Goal: Contribute content: Add original content to the website for others to see

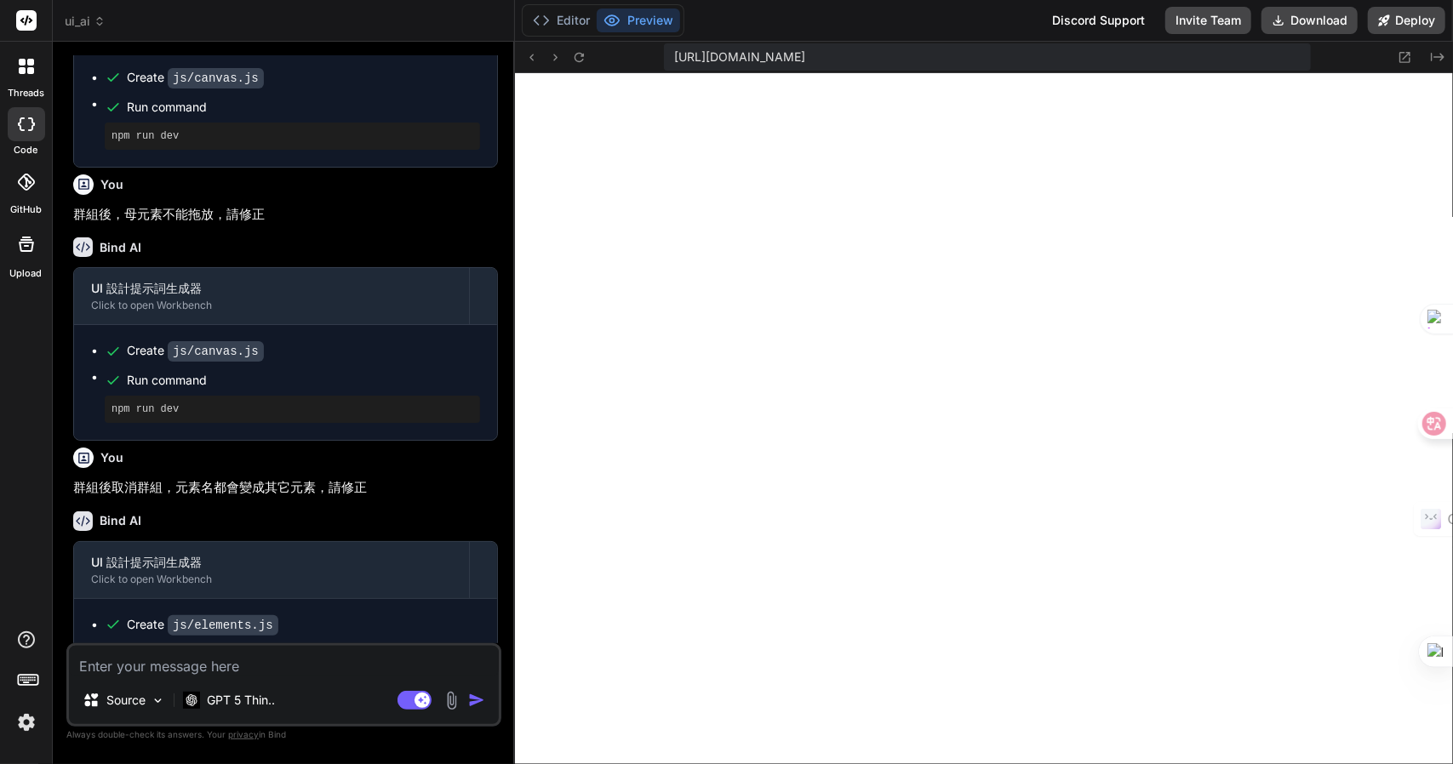
scroll to position [2152, 0]
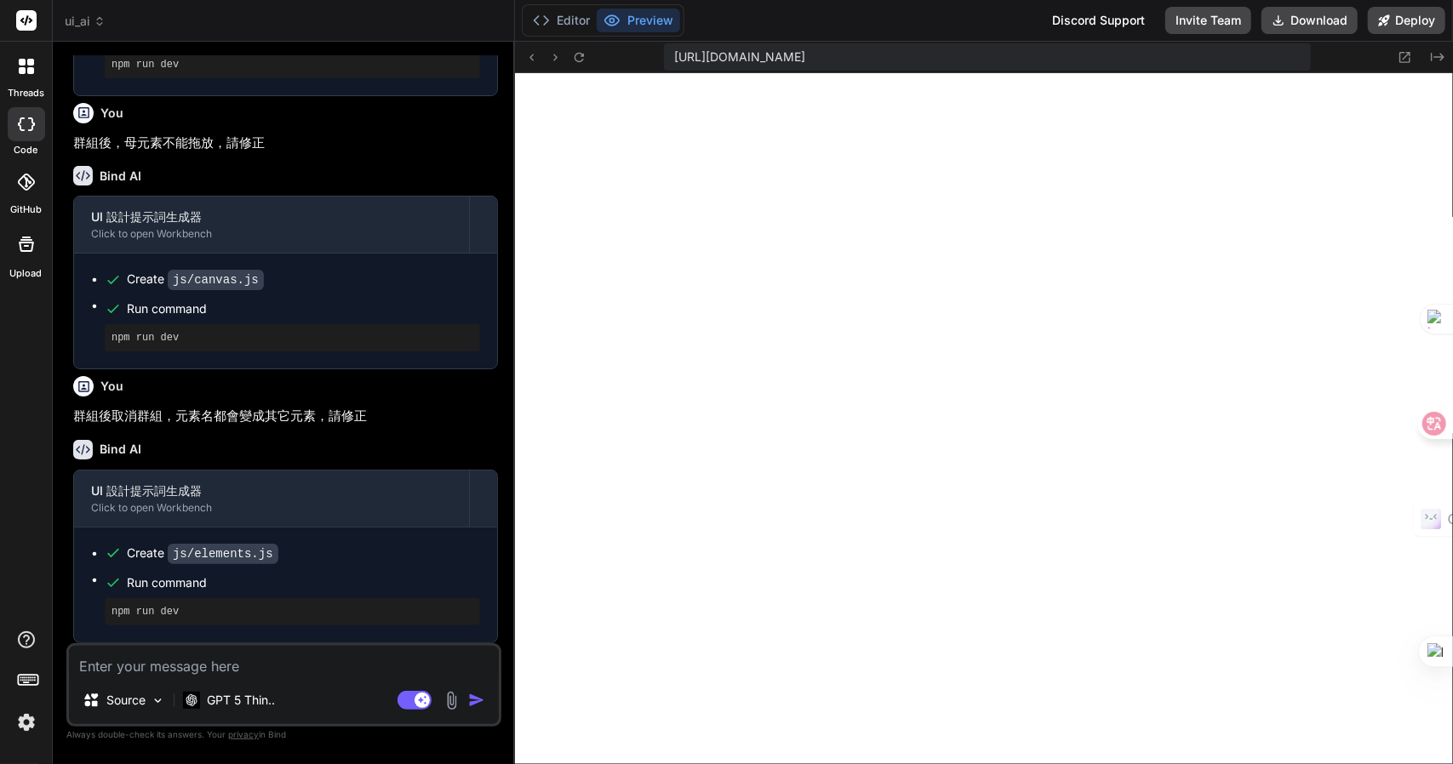
drag, startPoint x: 516, startPoint y: 438, endPoint x: 102, endPoint y: 661, distance: 469.6
click at [102, 661] on textarea at bounding box center [284, 661] width 430 height 31
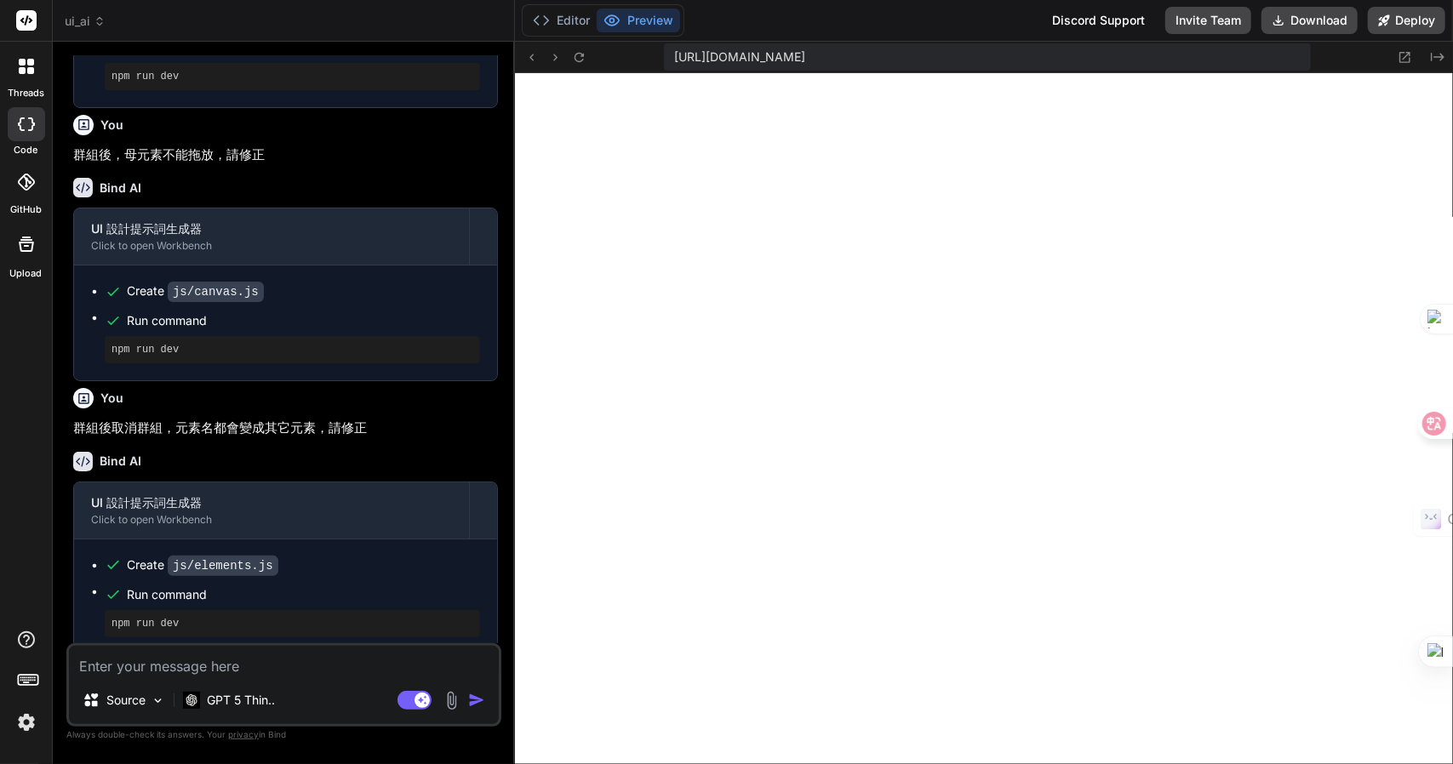
scroll to position [2116, 0]
click at [222, 663] on textarea at bounding box center [284, 661] width 430 height 31
type textarea "一"
type textarea "x"
type textarea "一一"
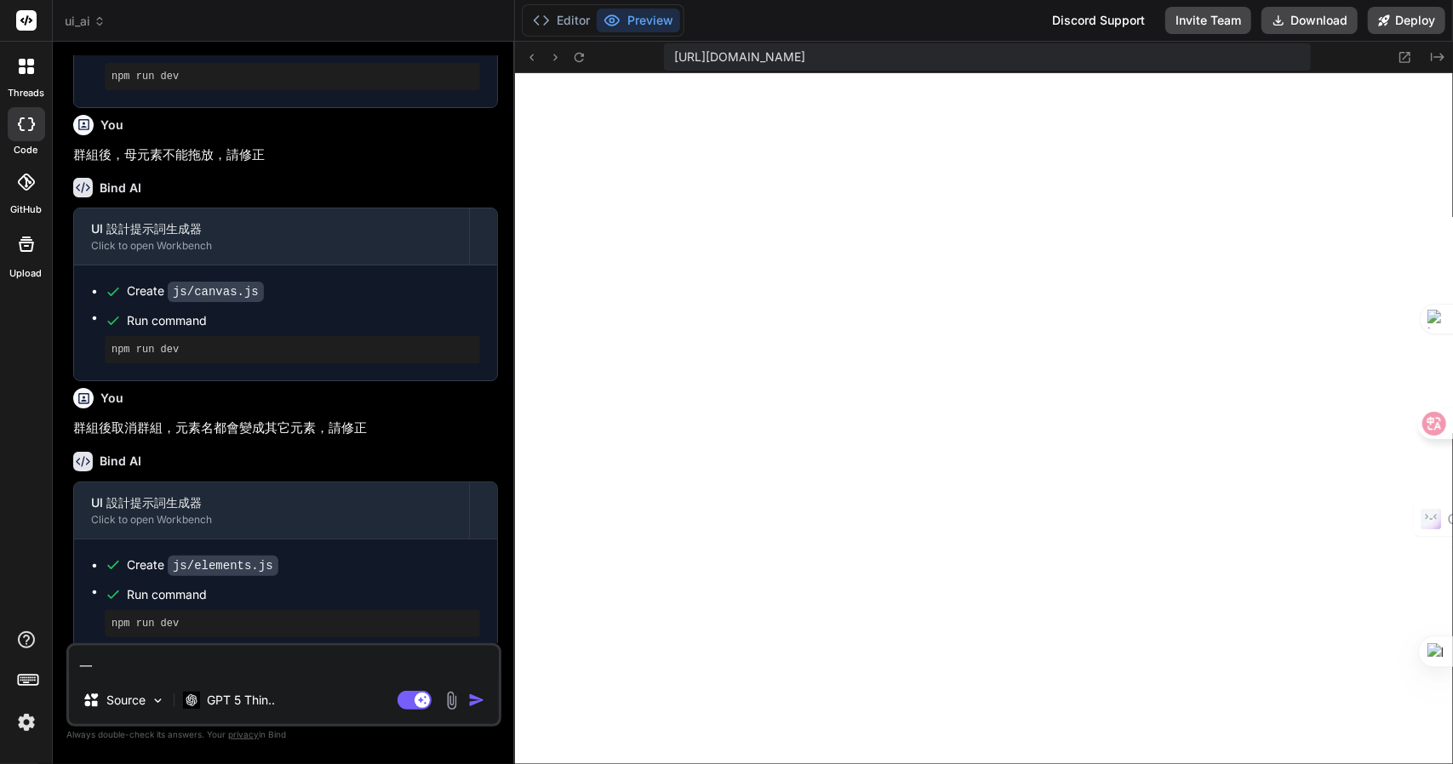
type textarea "x"
type textarea "一一山"
type textarea "x"
type textarea "元"
type textarea "x"
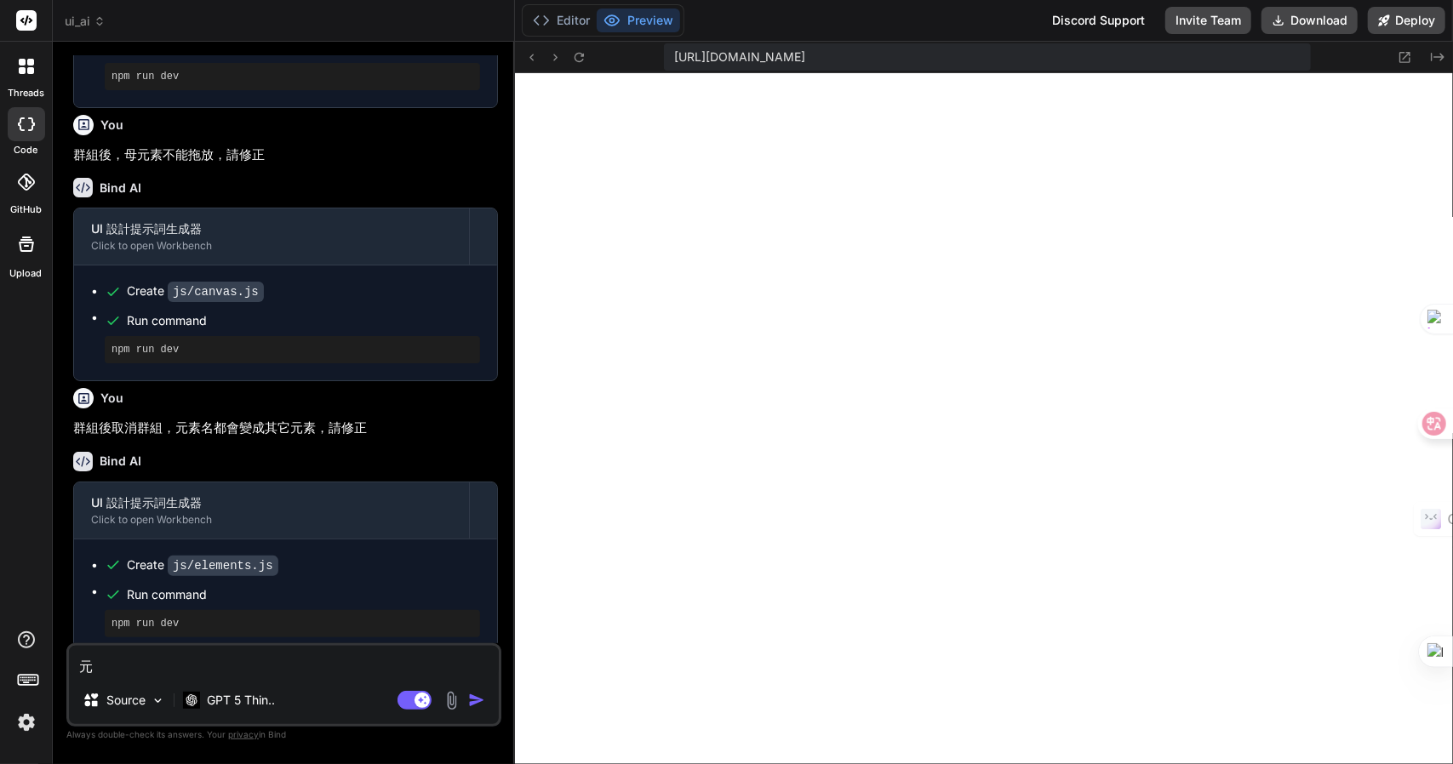
type textarea "元手"
type textarea "x"
type textarea "元手一"
type textarea "x"
type textarea "元手一女"
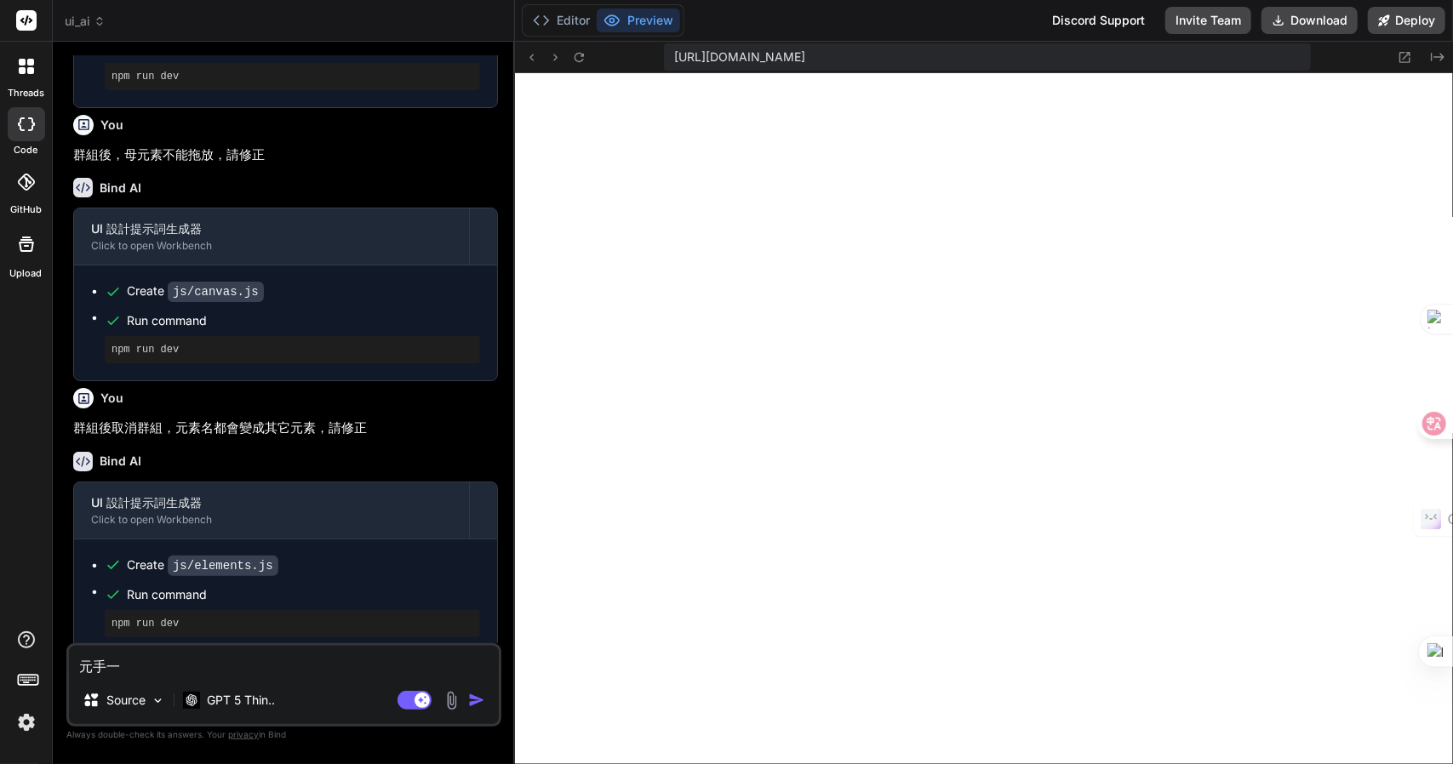
type textarea "x"
type textarea "元手一女[PERSON_NAME]"
type textarea "x"
type textarea "元手一女[PERSON_NAME]"
type textarea "x"
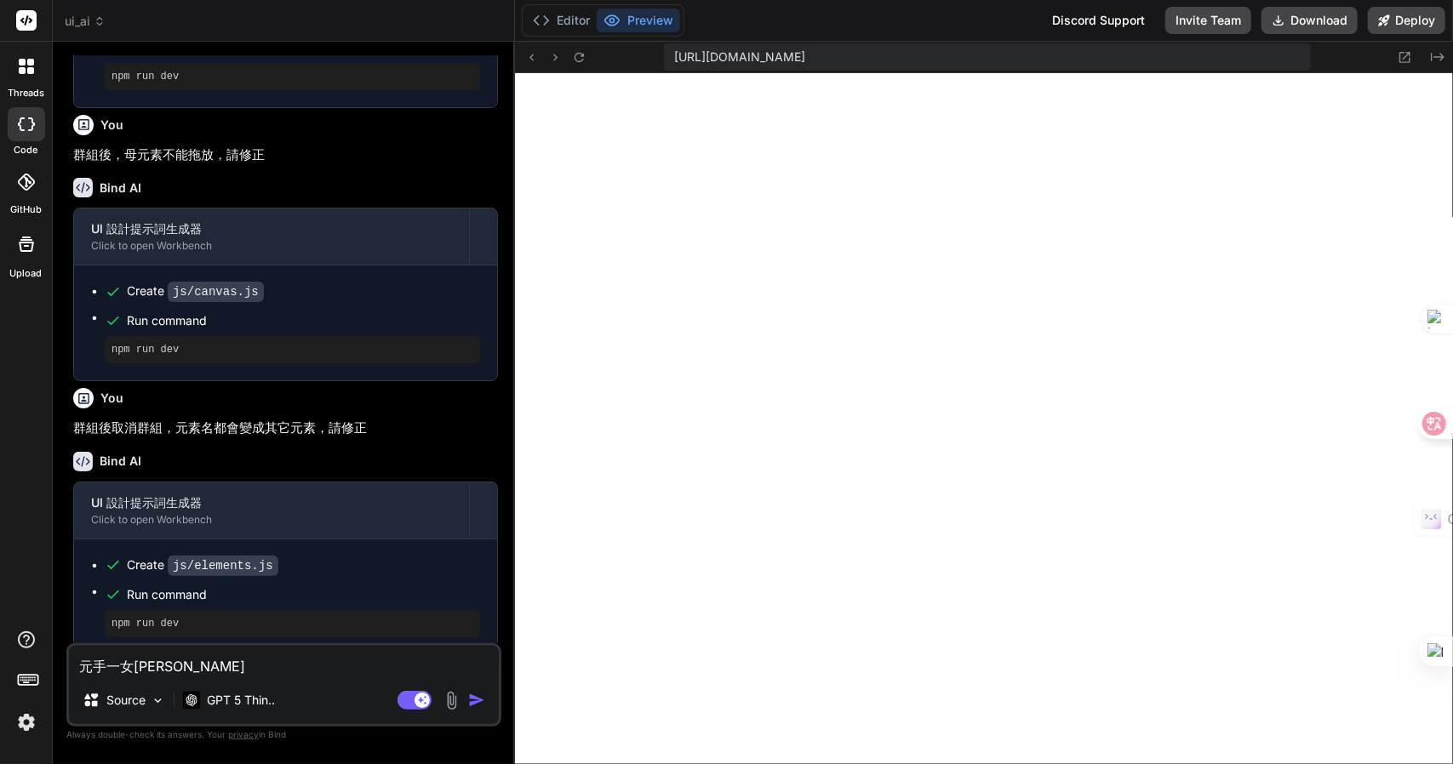
type textarea "元素"
type textarea "x"
type textarea "元素手"
type textarea "x"
type textarea "元素手人"
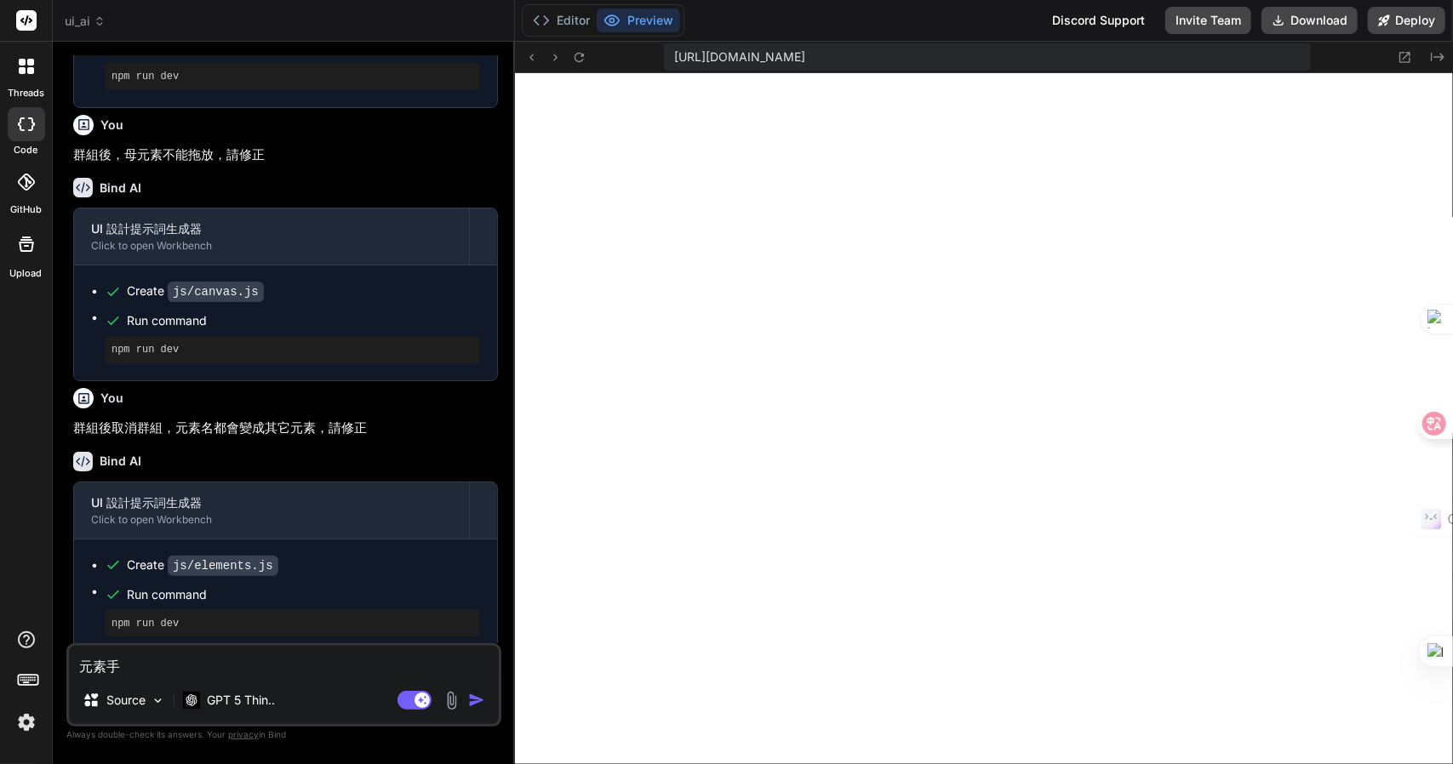
type textarea "x"
type textarea "元素手人心"
type textarea "x"
type textarea "元素手人心木"
type textarea "x"
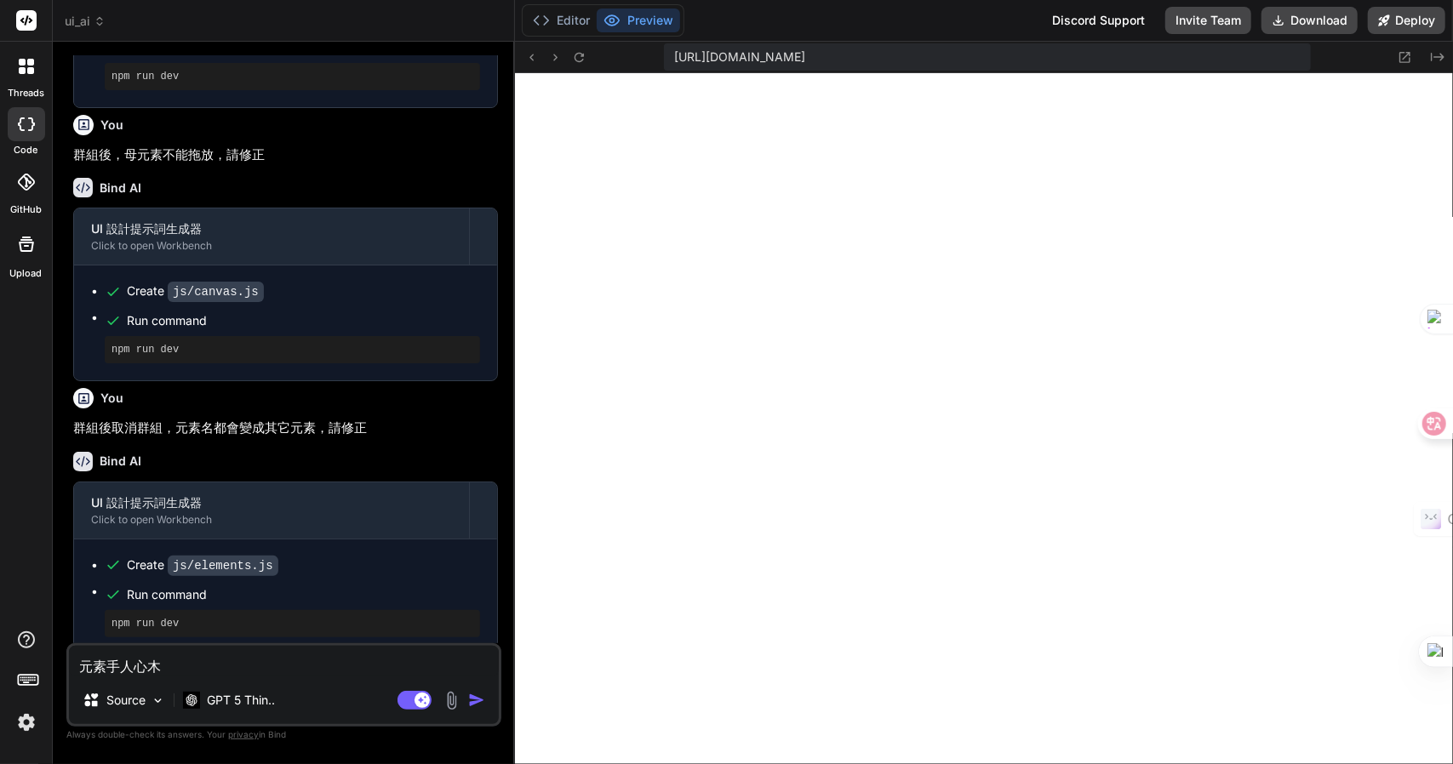
type textarea "元素拖"
type textarea "x"
type textarea "[PERSON_NAME]拖"
type textarea "x"
type textarea "[PERSON_NAME]拖"
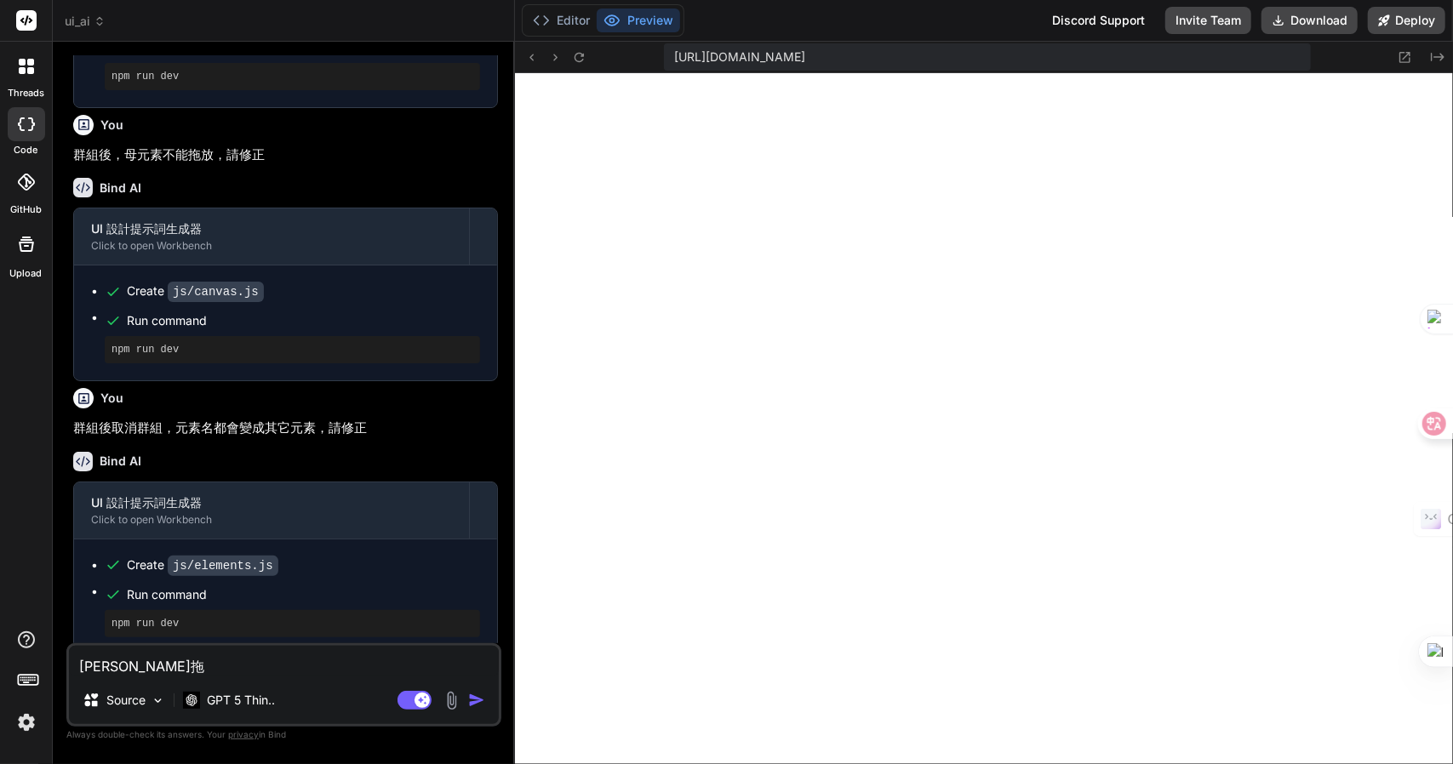
type textarea "x"
type textarea "[PERSON_NAME]拖"
type textarea "x"
type textarea "母元素拖"
type textarea "x"
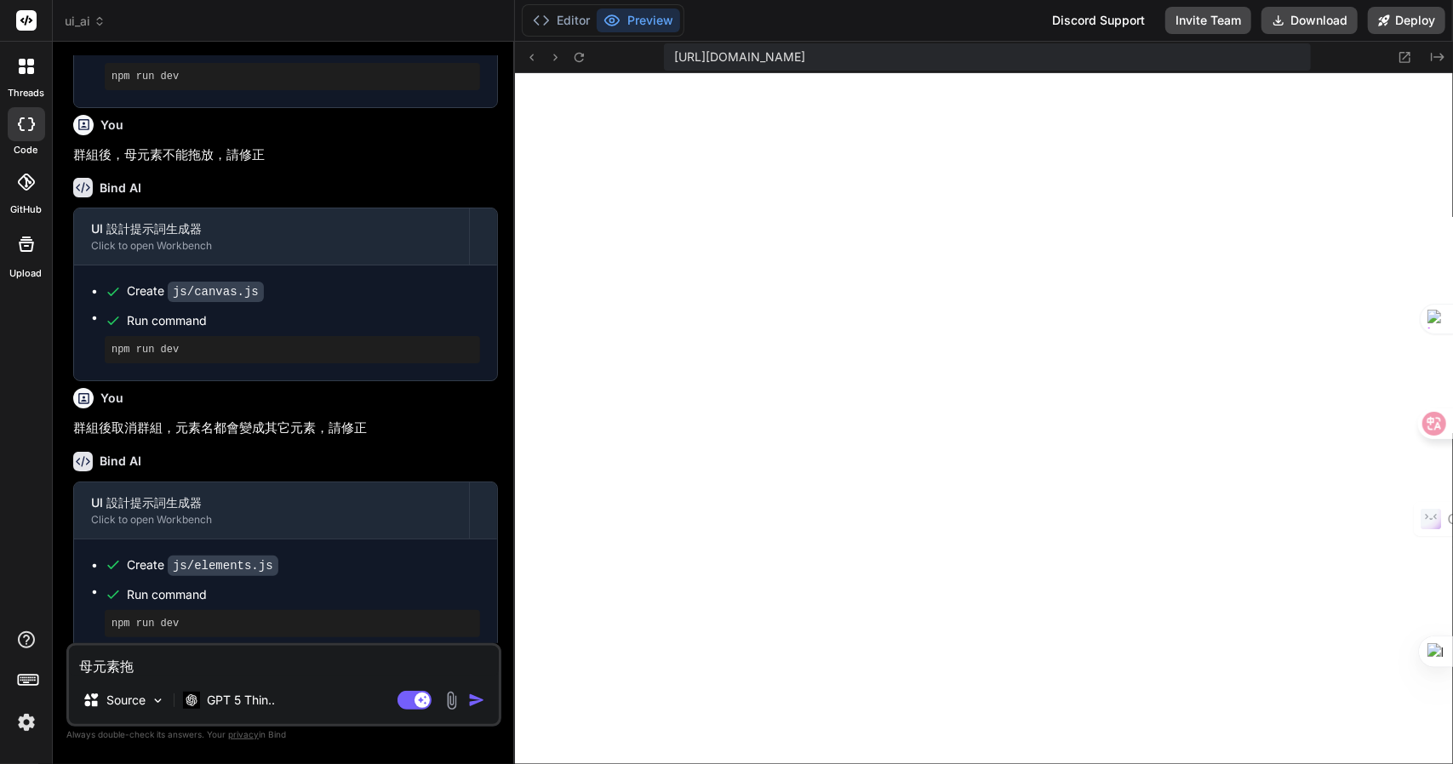
type textarea "母元素拖竹"
type textarea "x"
type textarea "母元素拖[PERSON_NAME]"
type textarea "x"
type textarea "母元素拖[PERSON_NAME]"
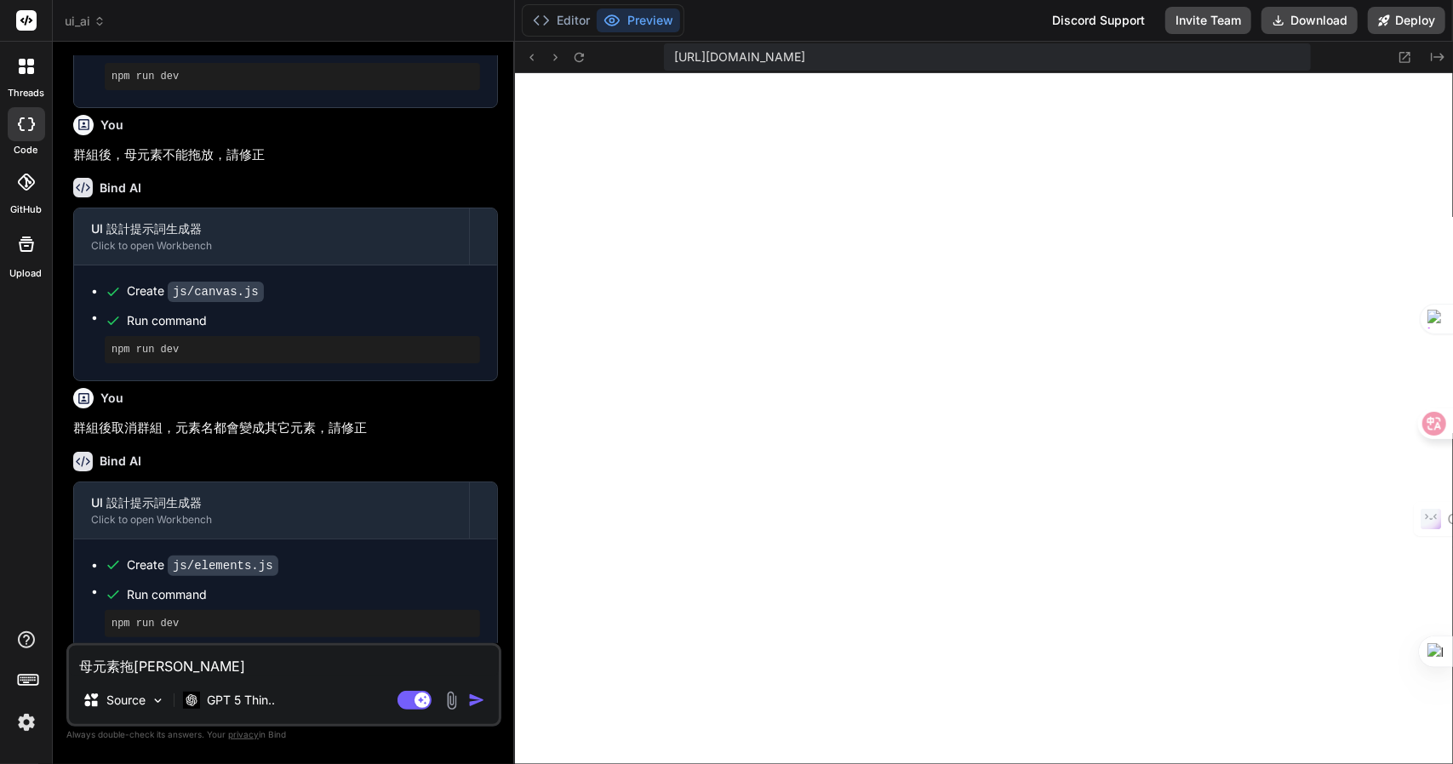
type textarea "x"
type textarea "母元素拖竹土大尸"
type textarea "x"
type textarea "母元素拖動"
type textarea "x"
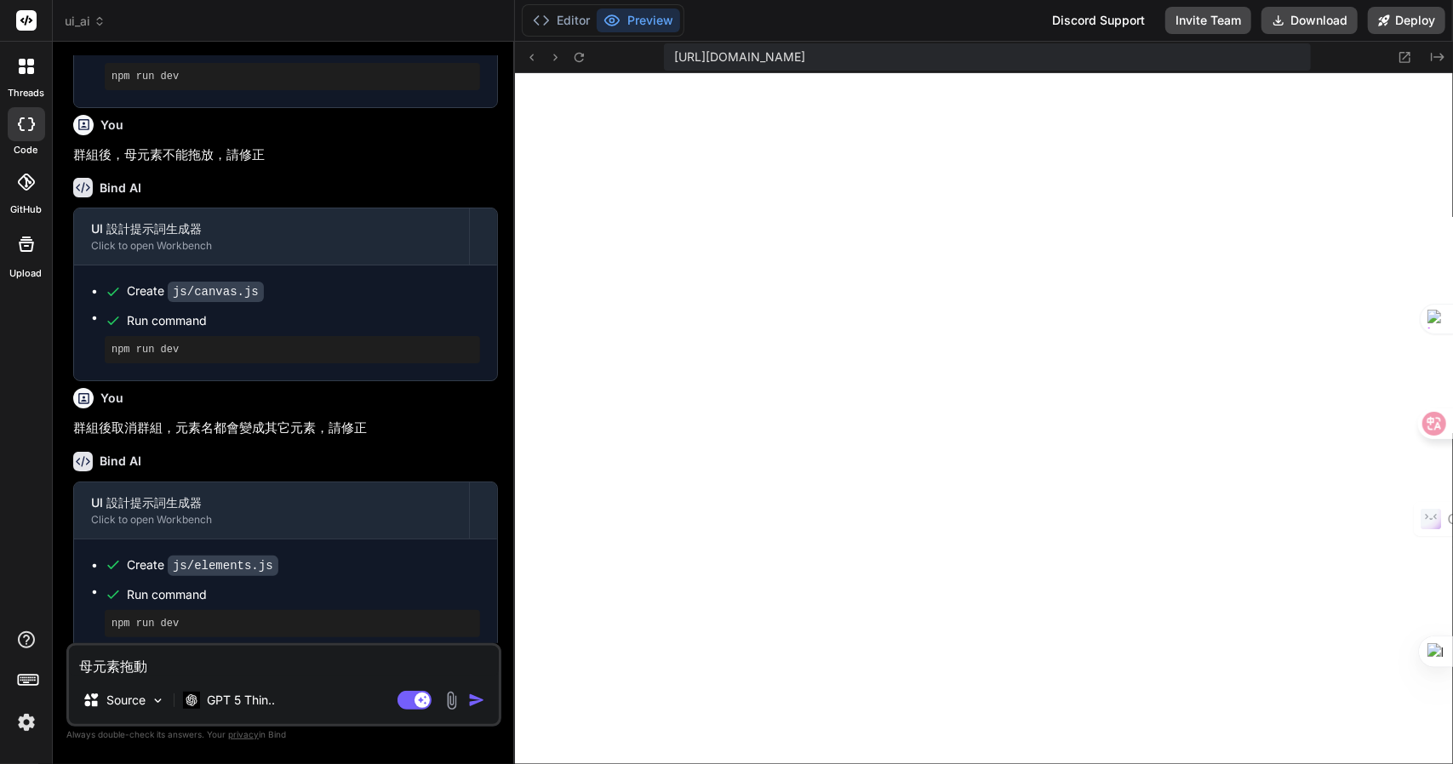
type textarea "母元素拖動竹"
type textarea "x"
type textarea "母元素拖動竹人"
type textarea "x"
type textarea "母元素拖動竹人女"
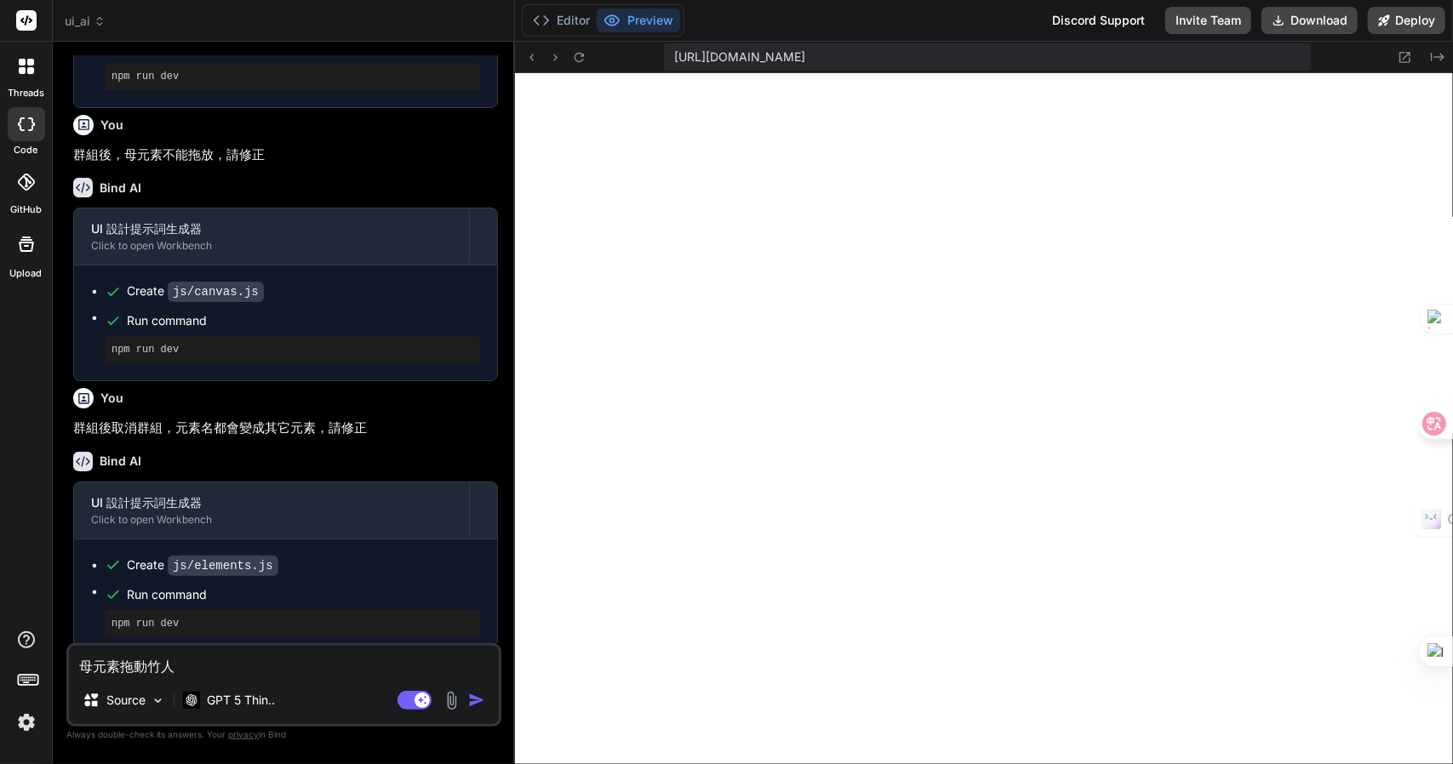
type textarea "x"
type textarea "母元素拖動竹人女[PERSON_NAME]"
type textarea "x"
type textarea "母元素拖動竹人女[PERSON_NAME]"
type textarea "x"
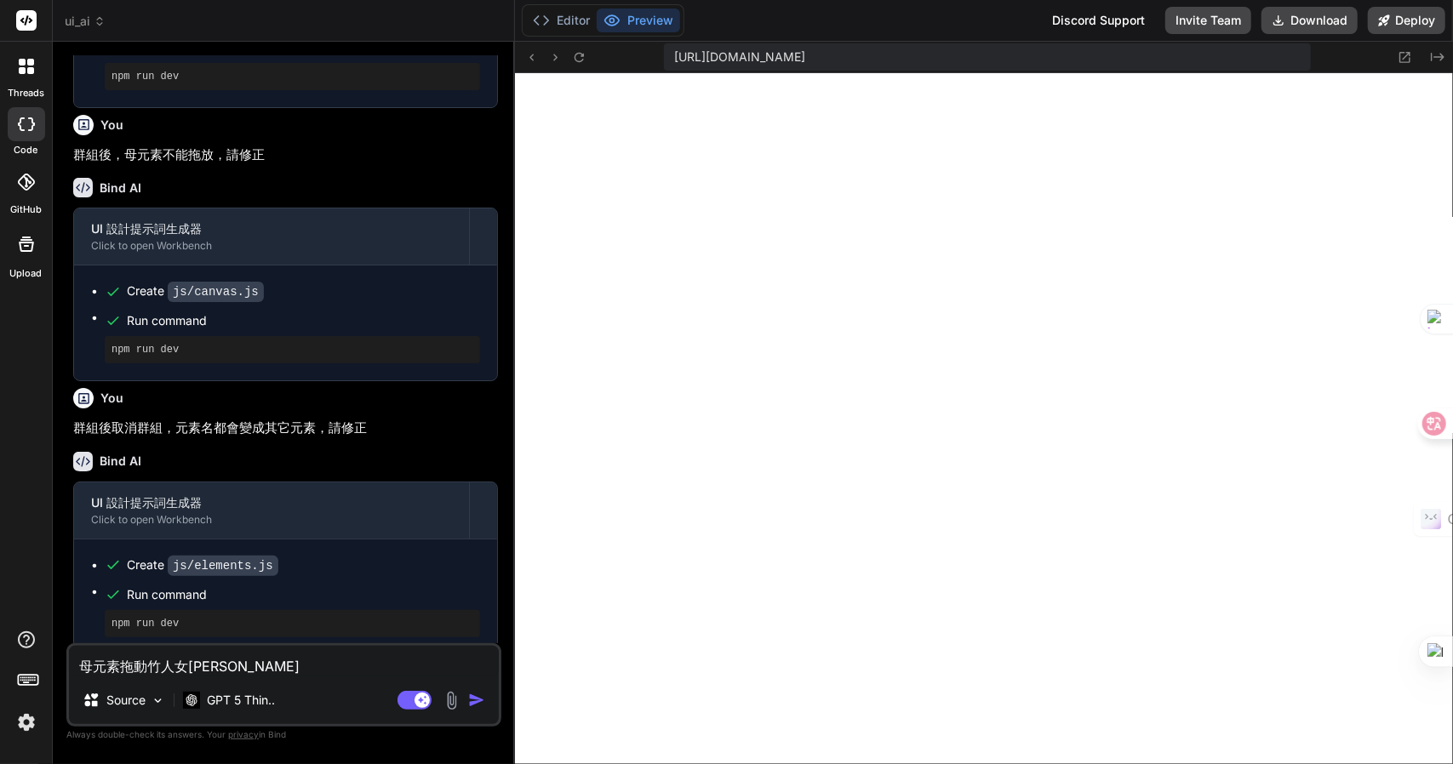
type textarea "母元素拖動後"
type textarea "x"
type textarea "母元素拖動後Z"
type textarea "x"
type textarea "母元素拖動後Z難"
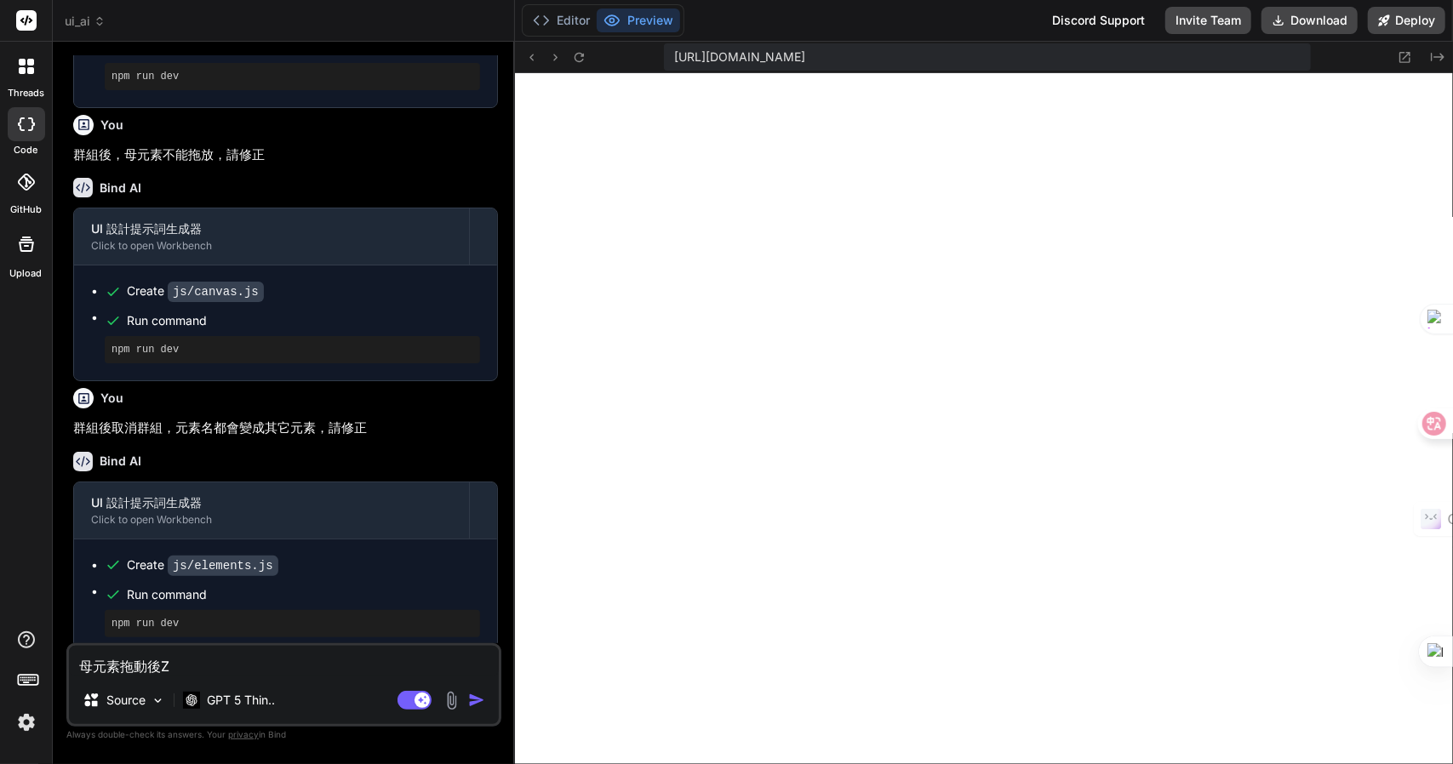
type textarea "x"
type textarea "母元素拖動後Z難日"
type textarea "x"
type textarea "母元素拖動後Z難日月"
type textarea "x"
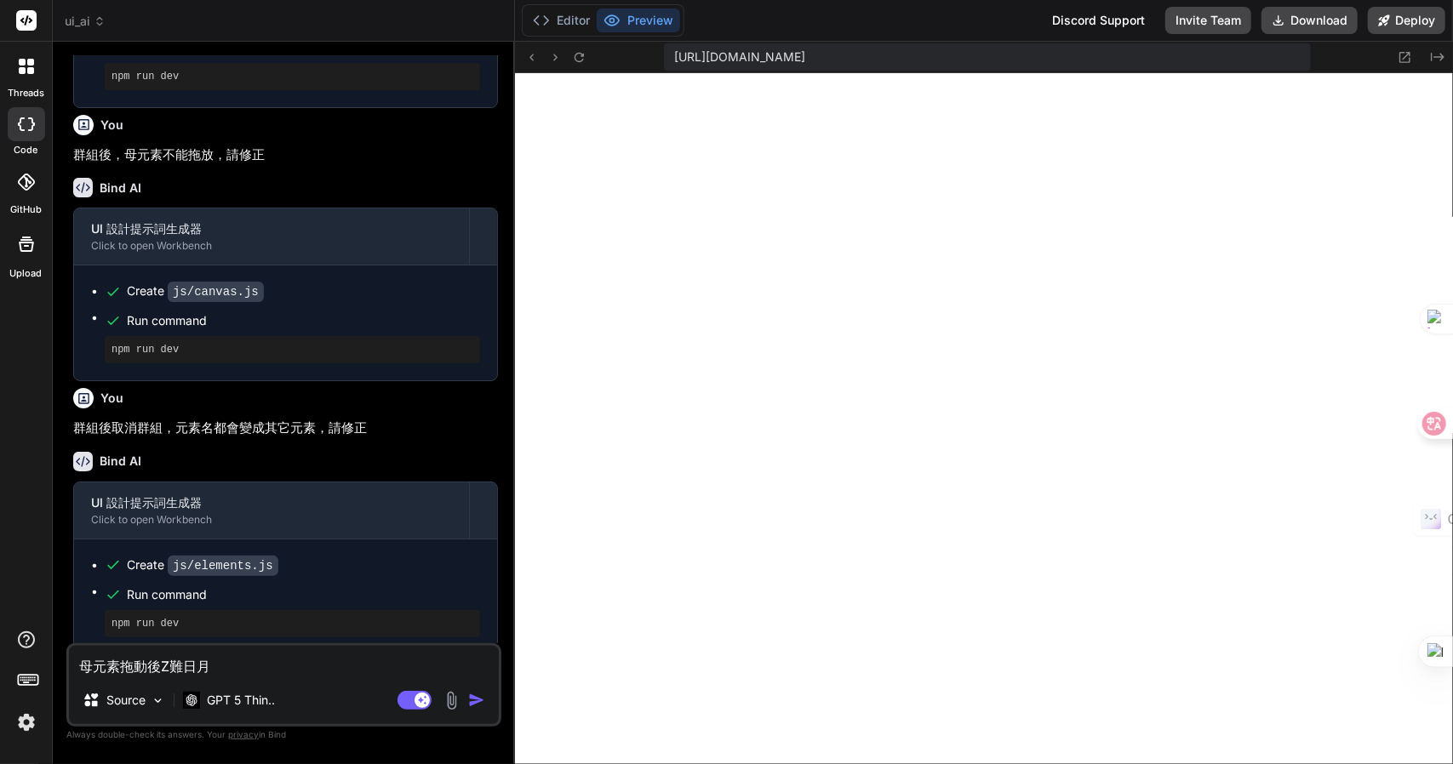
type textarea "母元素拖動後，"
type textarea "x"
type textarea "母元素拖動後，弓"
type textarea "x"
type textarea "母元素拖動後，弓木"
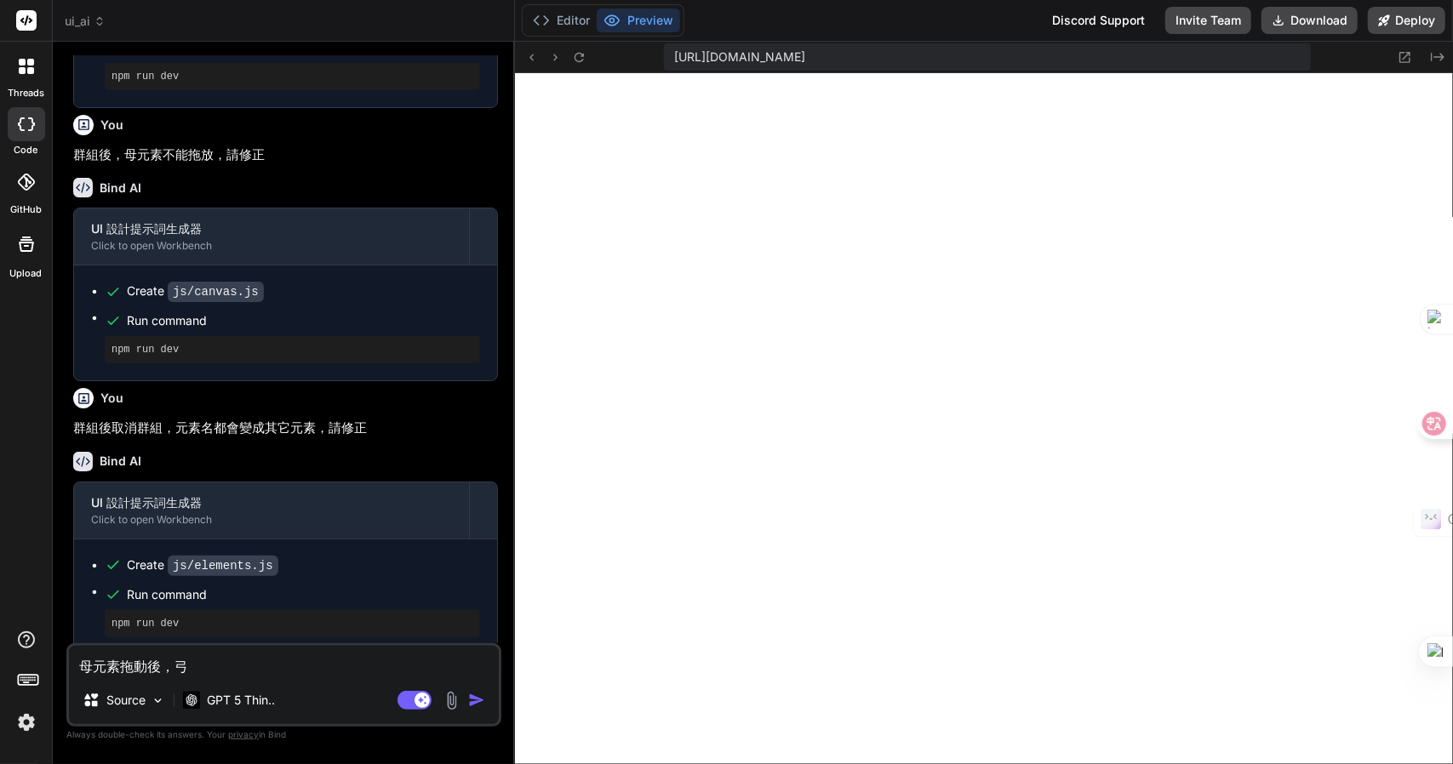
type textarea "x"
type textarea "母元素拖動後，子"
type textarea "x"
type textarea "母元素拖動後，[PERSON_NAME]"
type textarea "x"
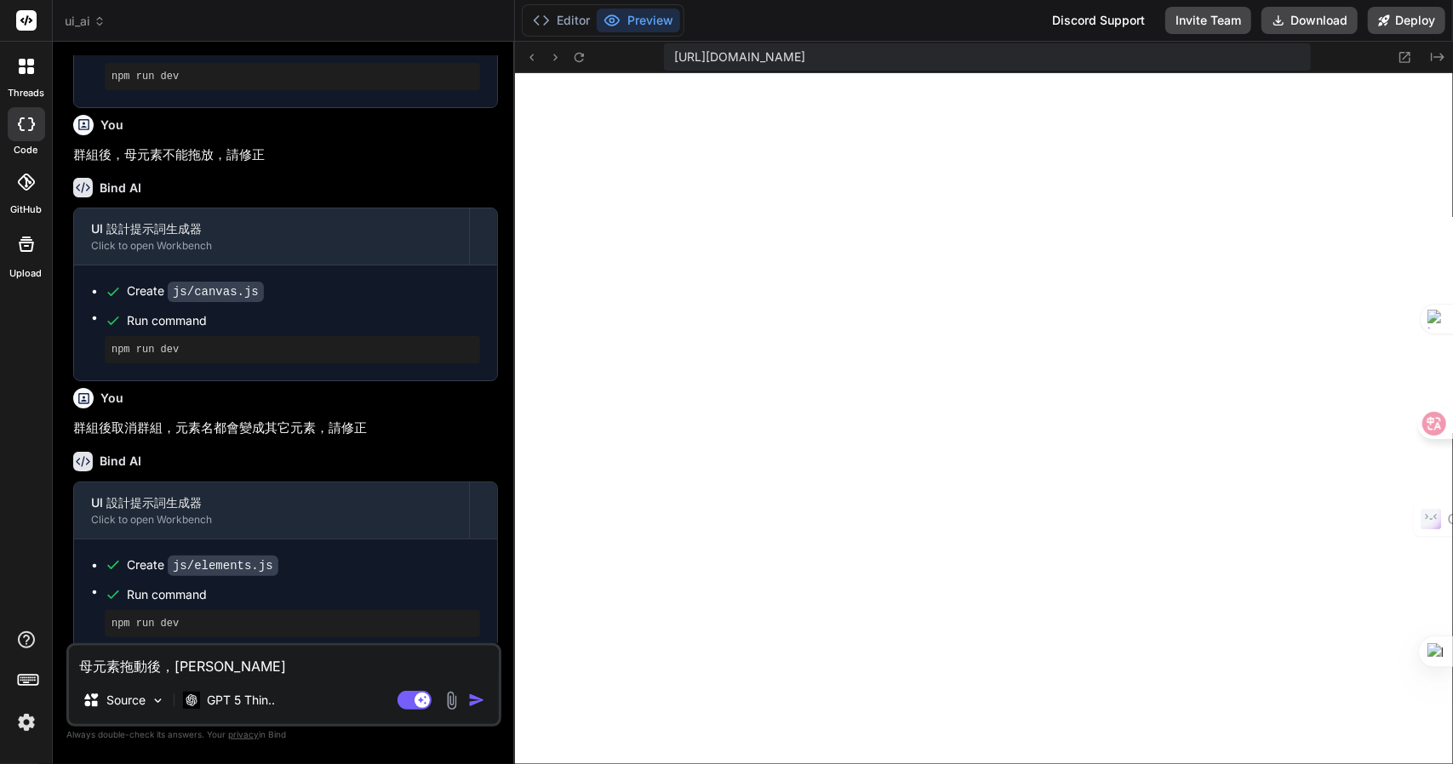
type textarea "母元素拖動後，[PERSON_NAME]"
type textarea "x"
type textarea "母元素拖動後，子一一山"
type textarea "x"
type textarea "母元素拖動後，子元"
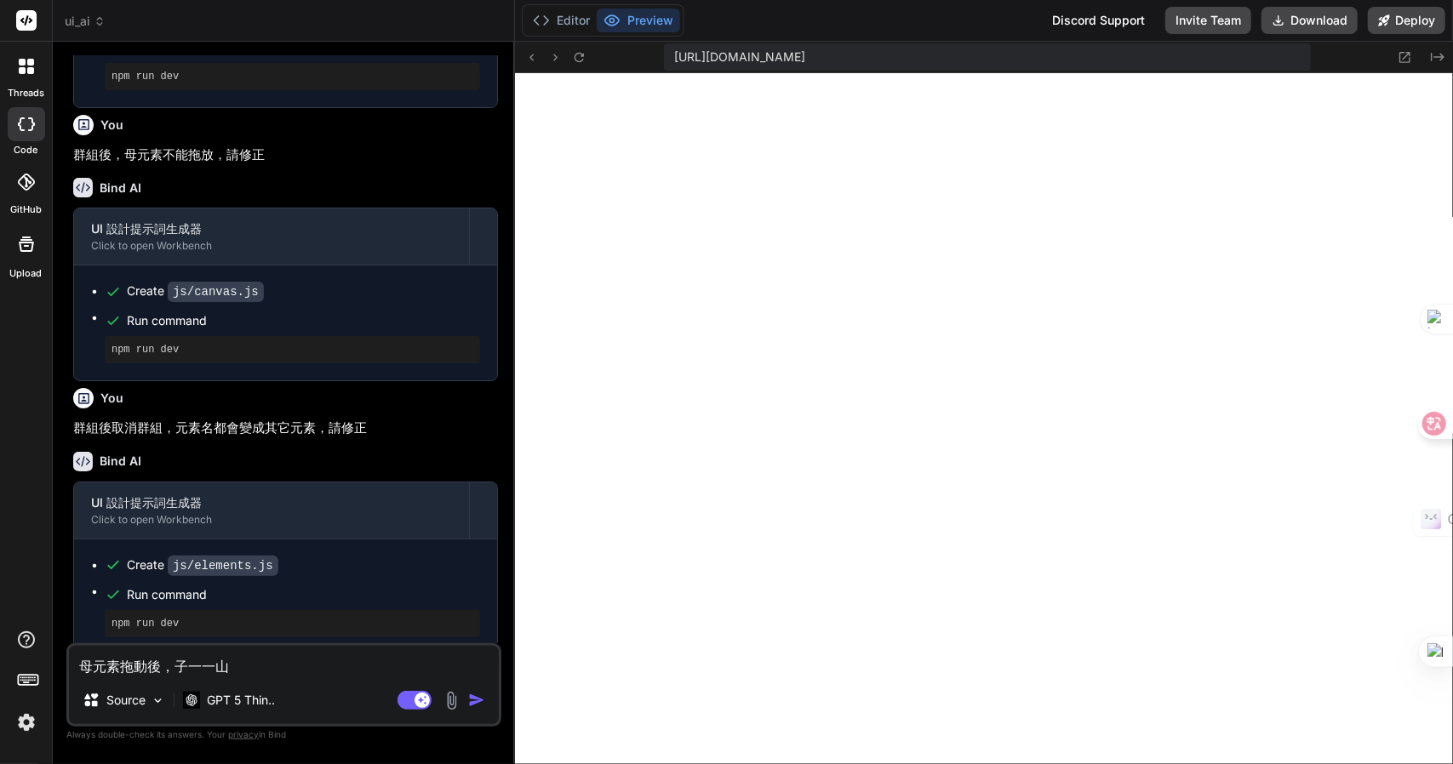
type textarea "x"
type textarea "母元素拖動後，子元手"
type textarea "x"
type textarea "母元素拖動後，子元手[PERSON_NAME]"
type textarea "x"
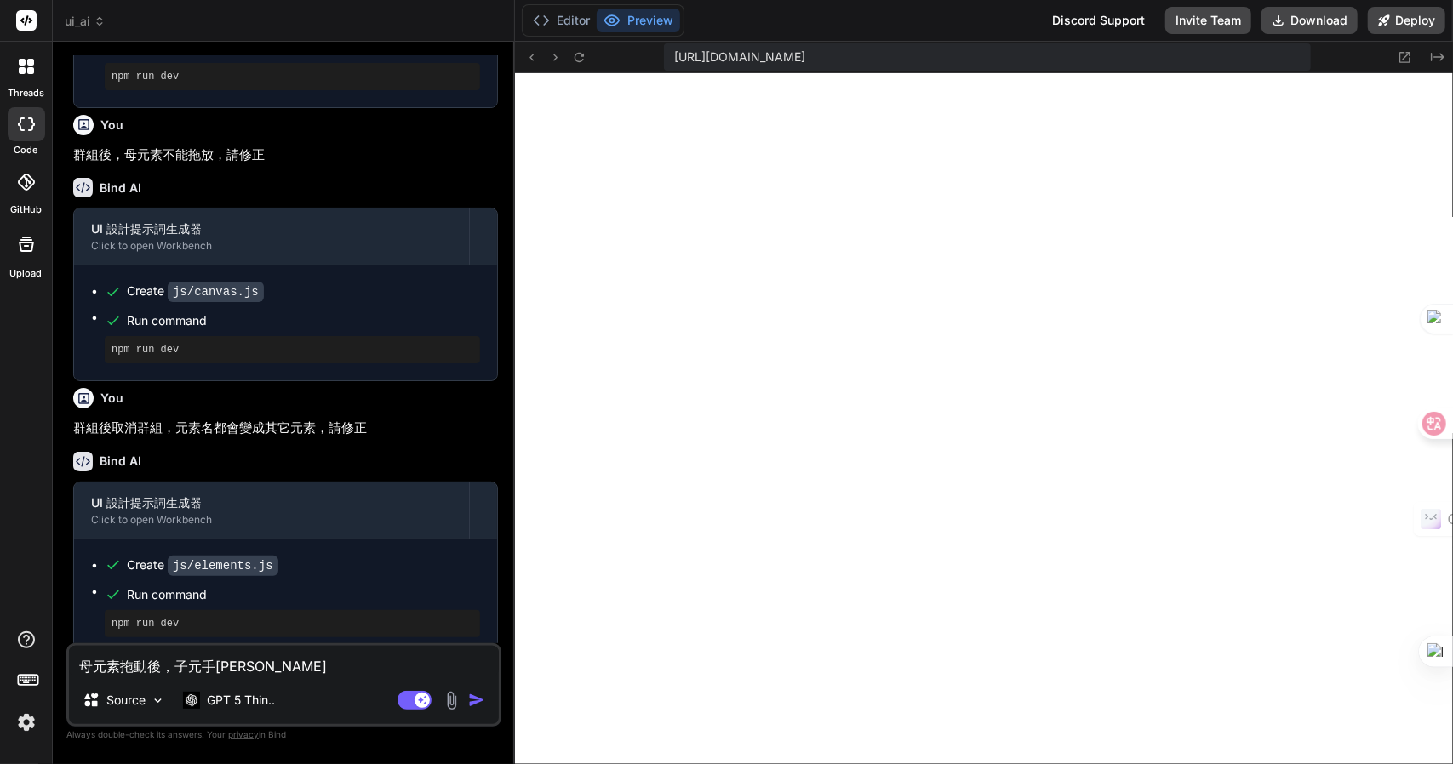
type textarea "母元素拖動後，子元手一女"
type textarea "x"
type textarea "母元素拖動後，子元手一女火"
type textarea "x"
type textarea "母元素拖動後，子元"
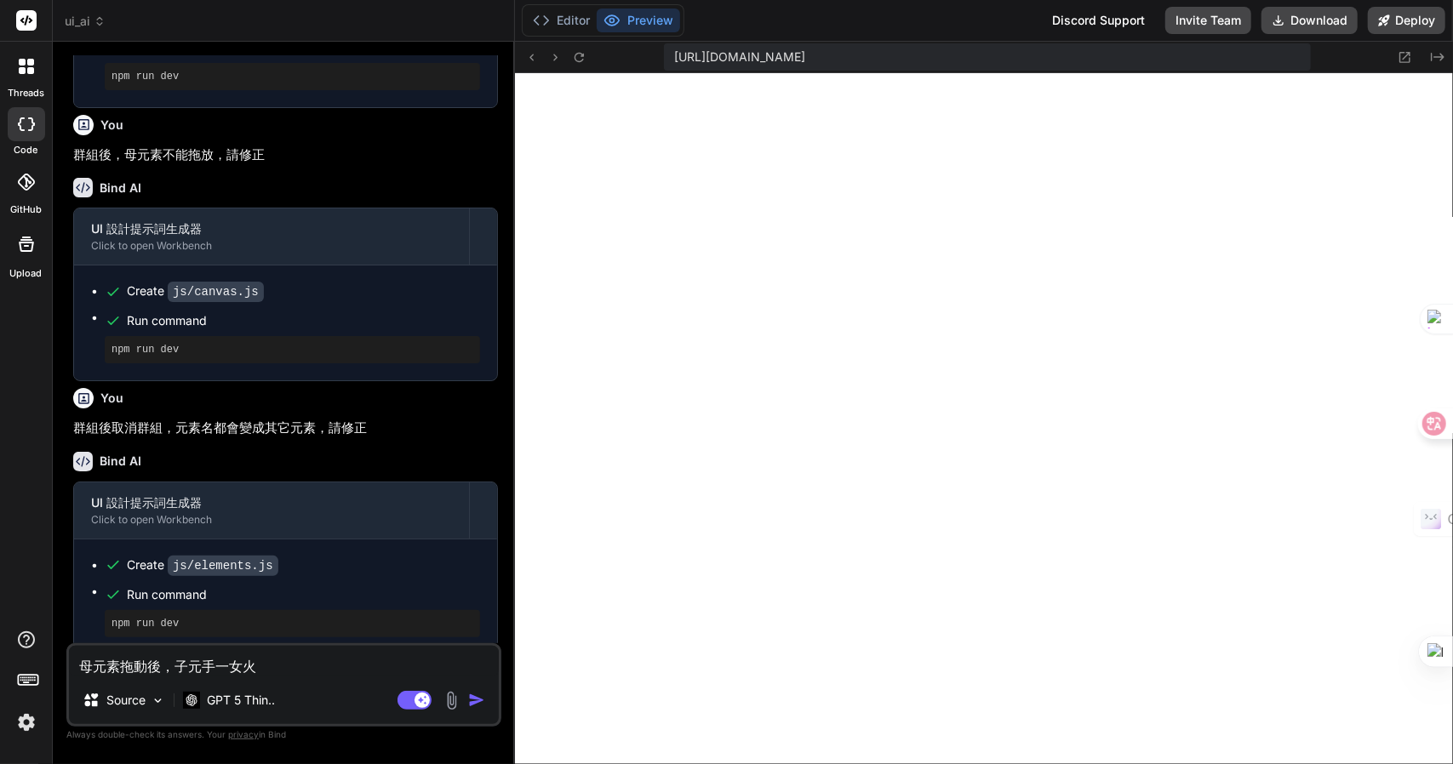
type textarea "x"
type textarea "母元素拖動後，子元手"
type textarea "x"
type textarea "母元素拖動後，子元手[PERSON_NAME]"
type textarea "x"
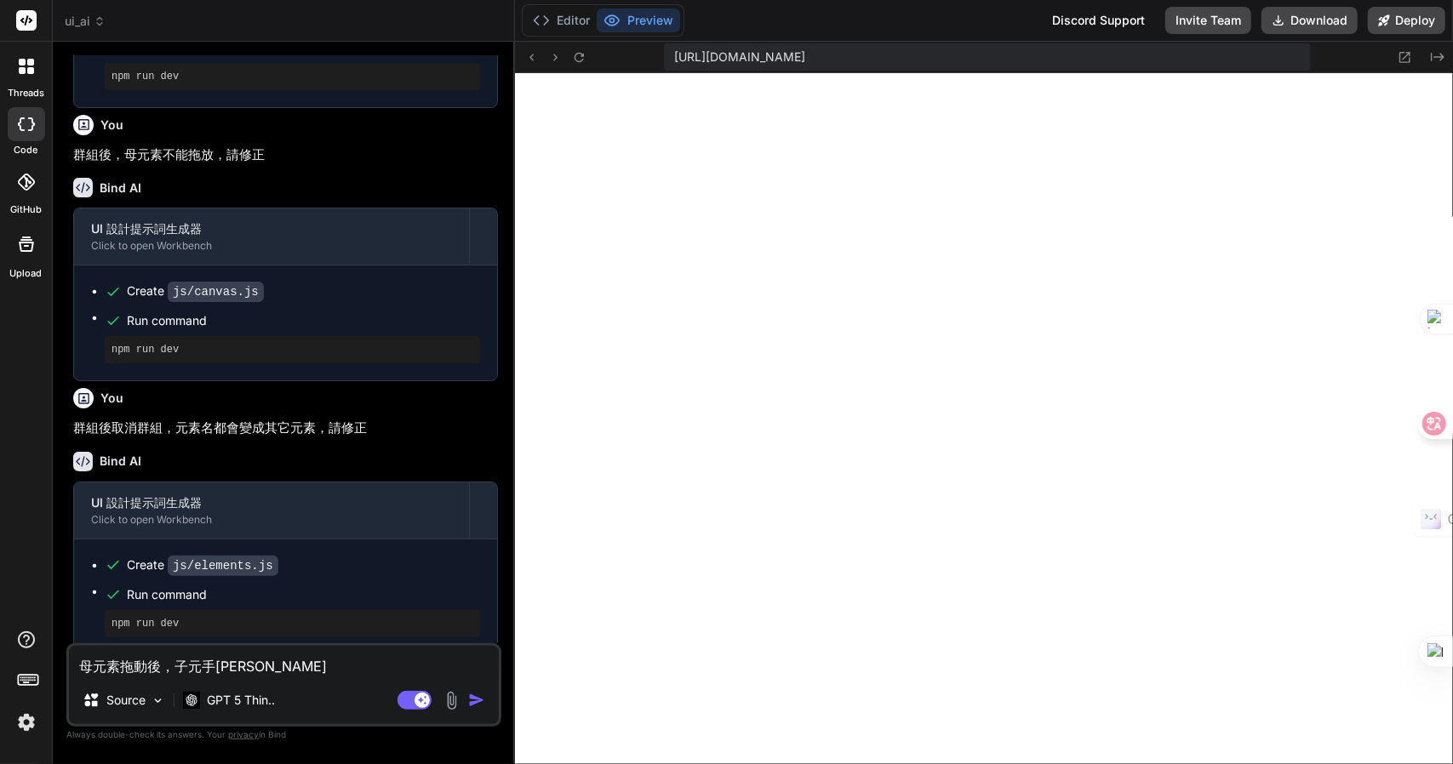
type textarea "母元素拖動後，子元手一女"
type textarea "x"
type textarea "母元素拖動後，子元手一女火"
type textarea "x"
type textarea "母元素拖動後，子元"
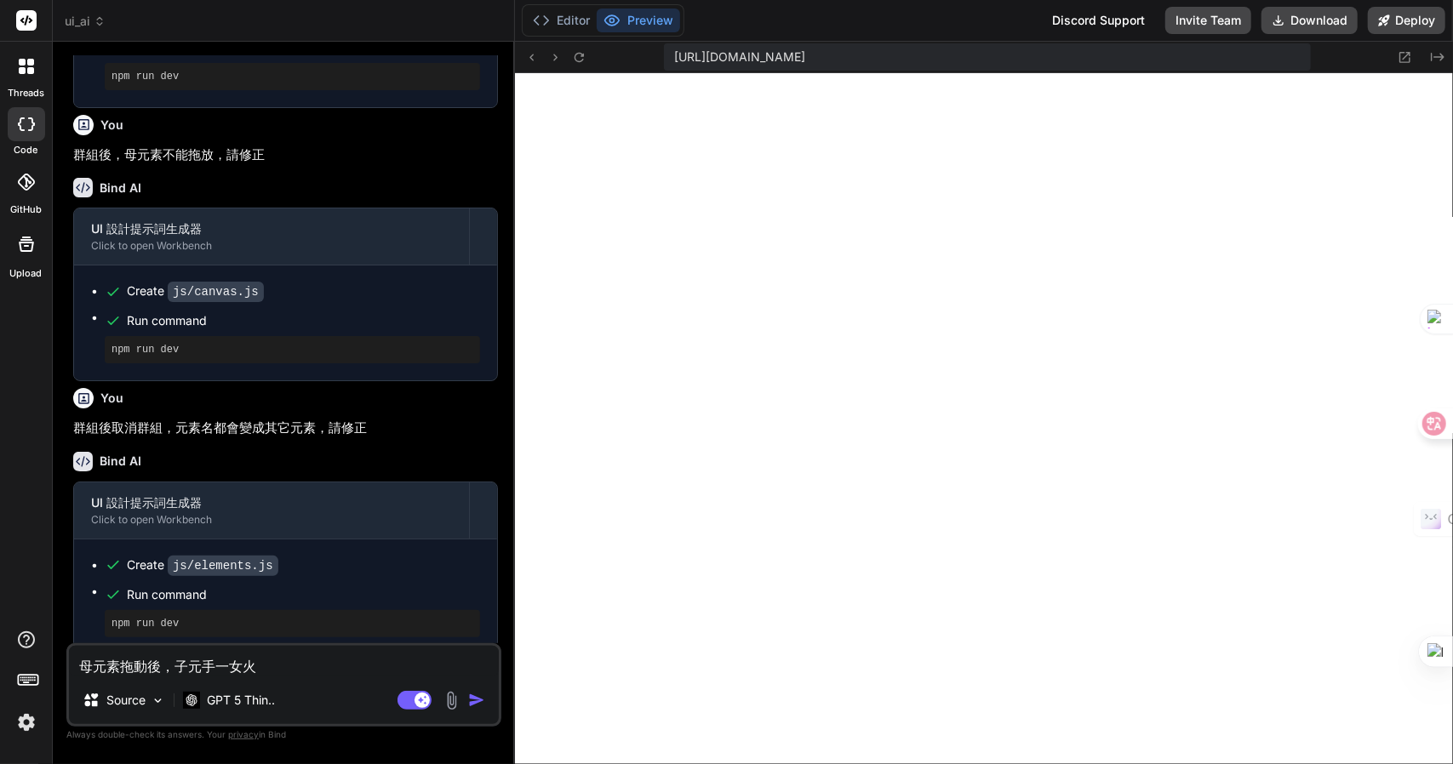
type textarea "x"
type textarea "母元素拖動後，子元手"
type textarea "x"
type textarea "母元素拖動後，子元手[PERSON_NAME]"
type textarea "x"
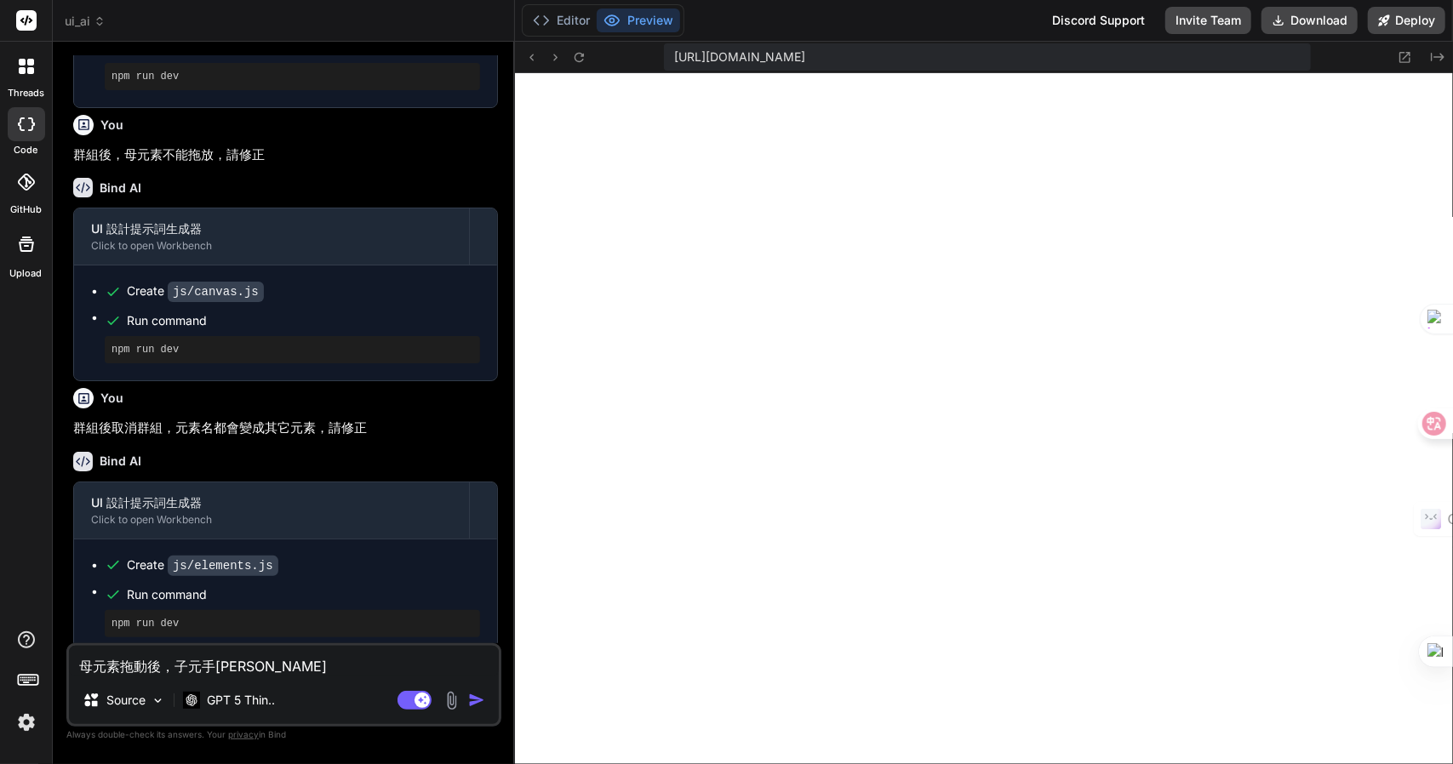
type textarea "母元素拖動後，子元手一女"
type textarea "x"
type textarea "母元素拖動後，子元手一女[PERSON_NAME]"
type textarea "x"
type textarea "母元素拖動後，子元手一女[PERSON_NAME]"
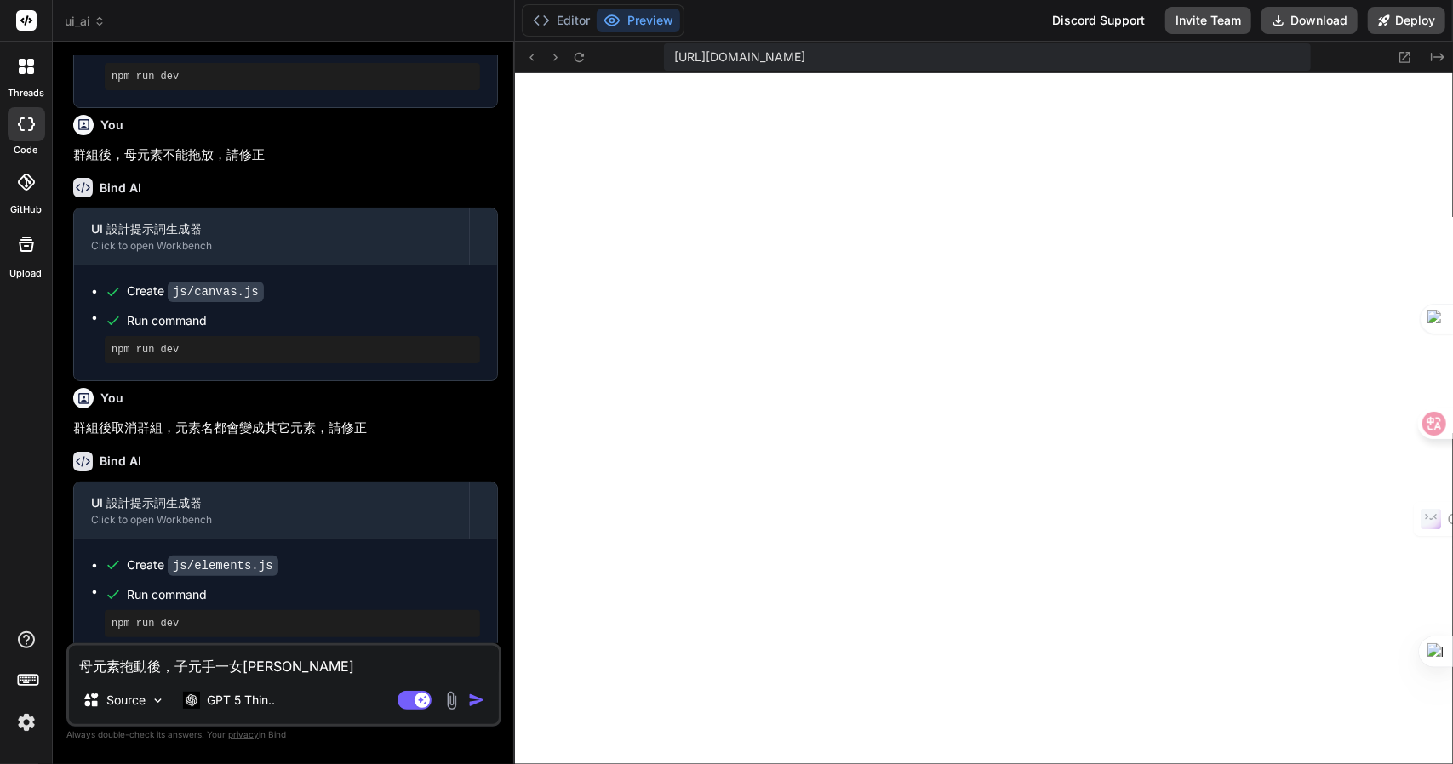
type textarea "x"
type textarea "母元素拖動後，子元素"
type textarea "x"
type textarea "母元素拖動後，子元素人"
type textarea "x"
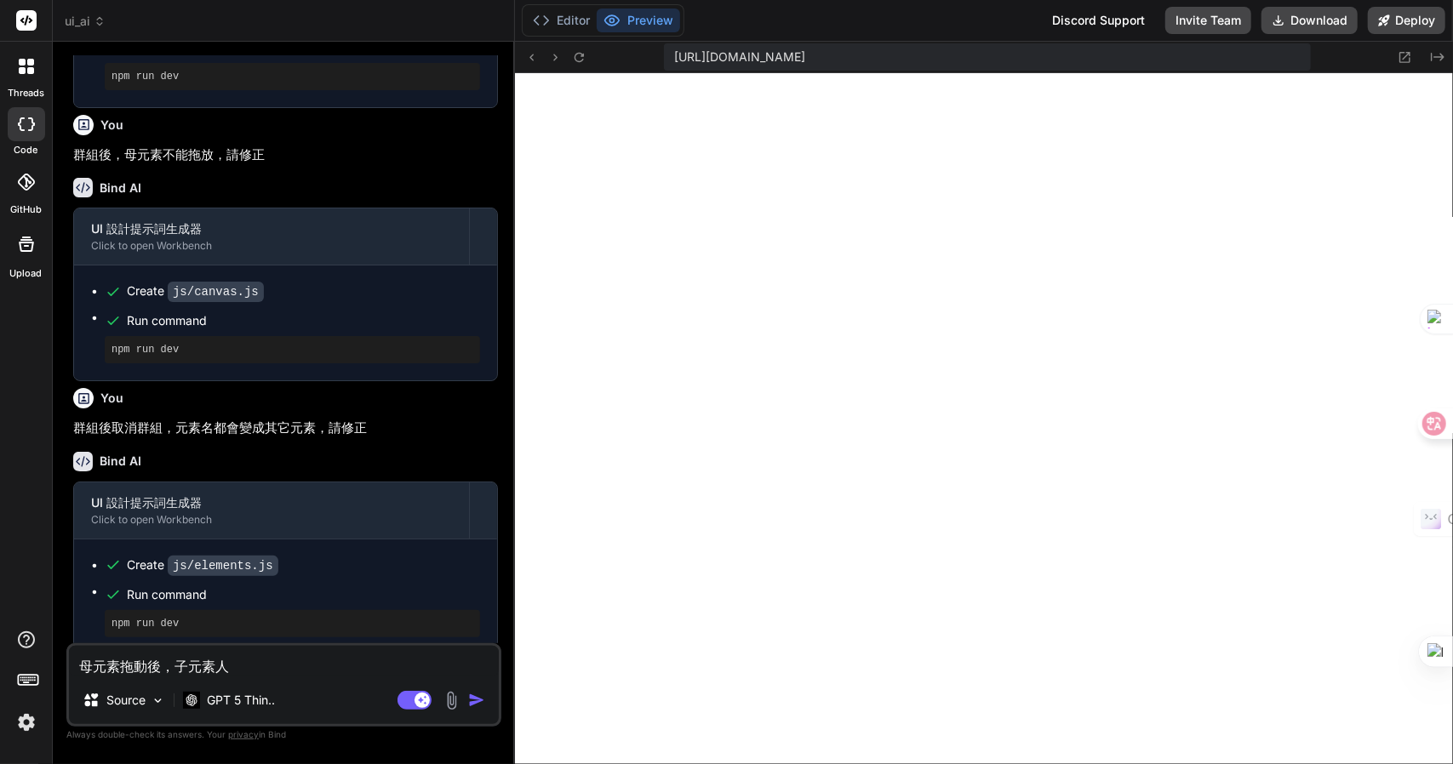
type textarea "母元素拖動後，子元素人一"
type textarea "x"
type textarea "母元素拖動後，子元素人[PERSON_NAME]"
type textarea "x"
type textarea "母元素拖動後，子元素人[PERSON_NAME]"
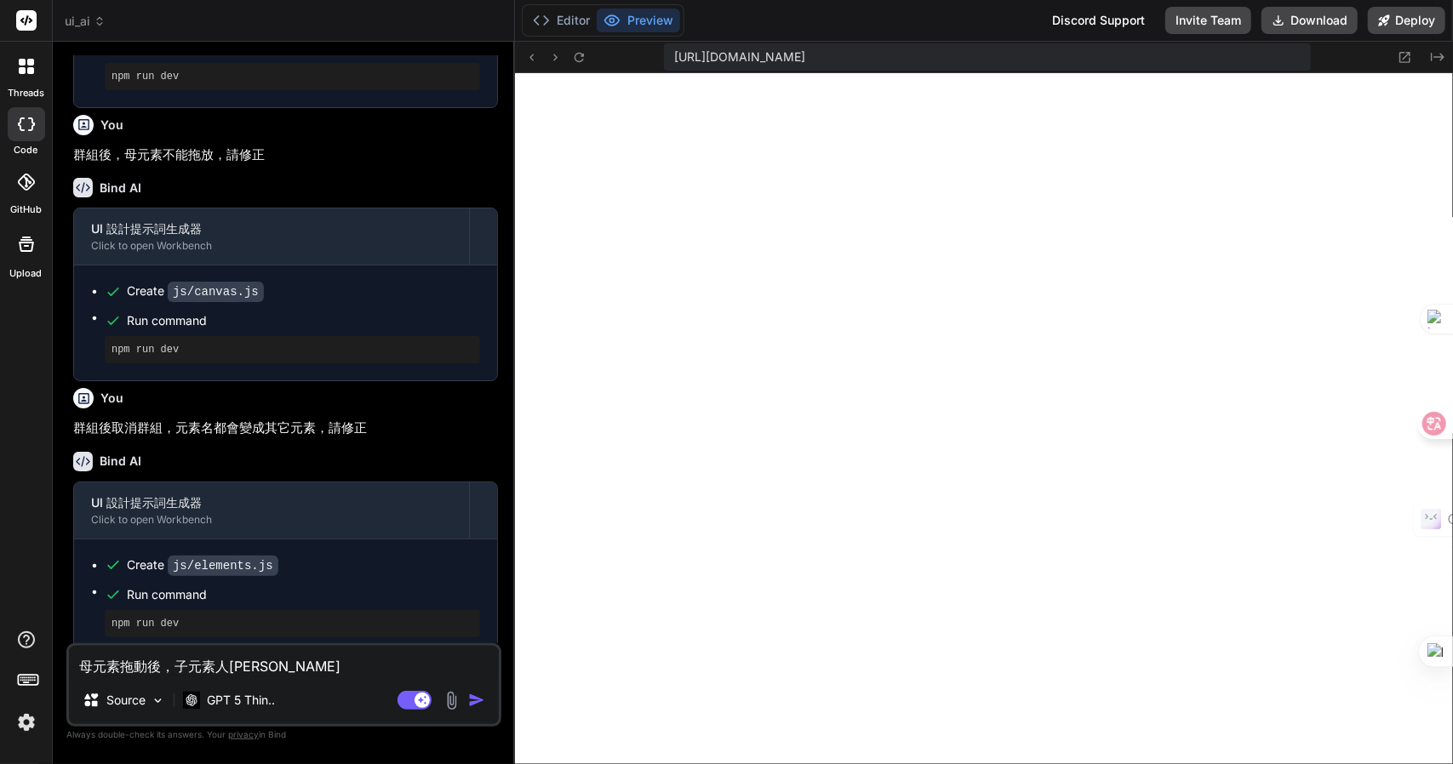
type textarea "x"
type textarea "母元素拖動後，子元素會"
type textarea "x"
type textarea "母元素拖動後，子元素會水"
type textarea "x"
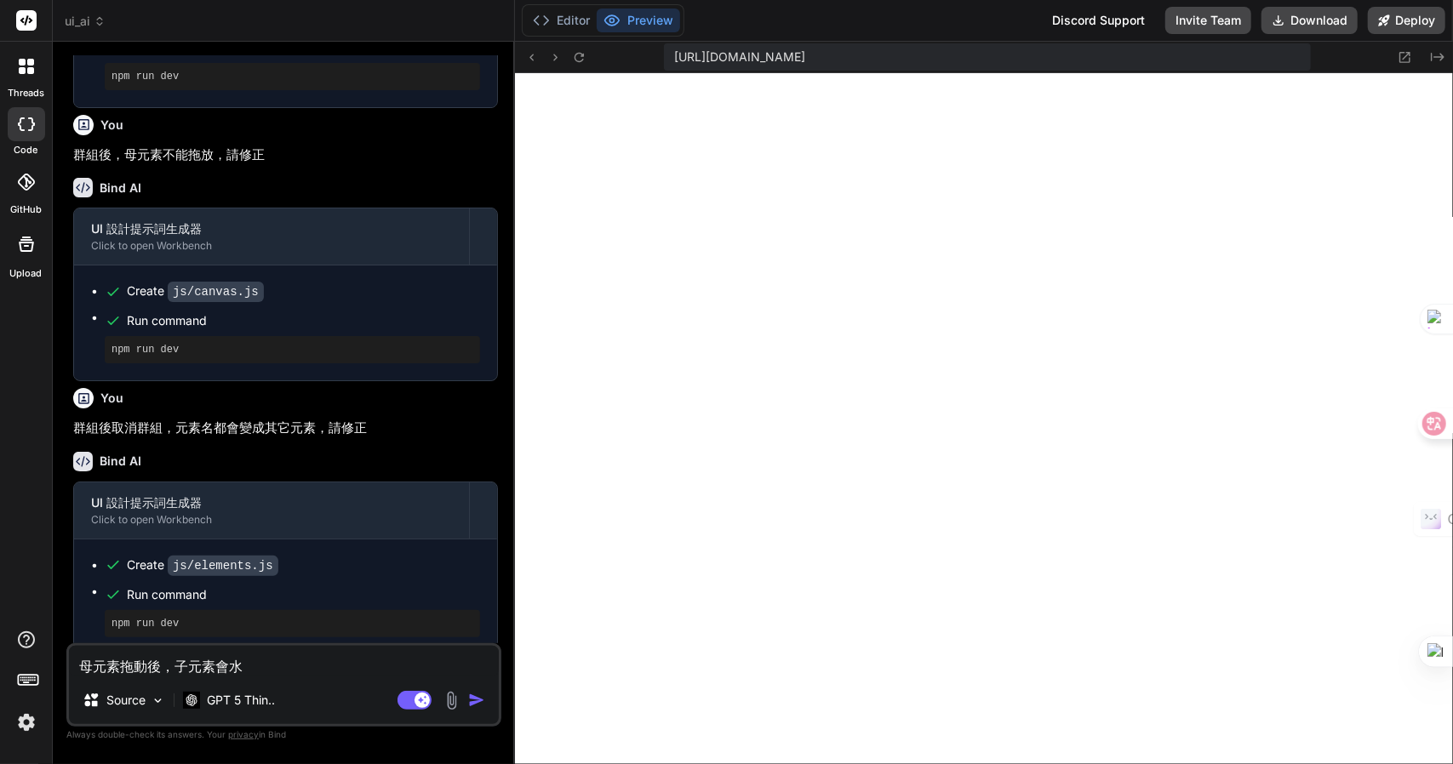
type textarea "母元素拖動後，子元素會水火"
type textarea "x"
type textarea "母元素拖動後，子元素會水火月"
type textarea "x"
type textarea "母元素拖動後，子元素會消"
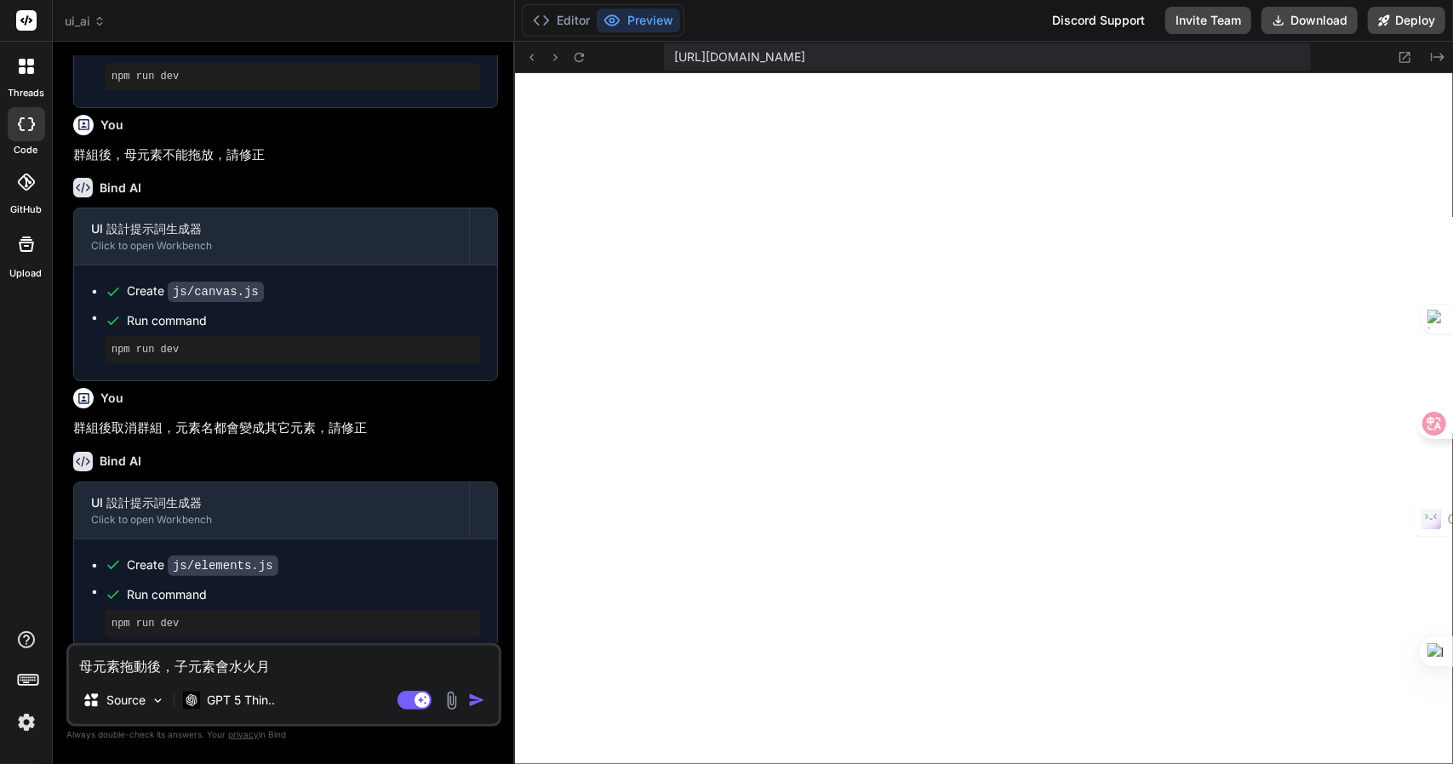
type textarea "x"
type textarea "母元素拖動後，子元素會消竹"
type textarea "x"
type textarea "母元素拖動後，子元素會消竹手"
type textarea "x"
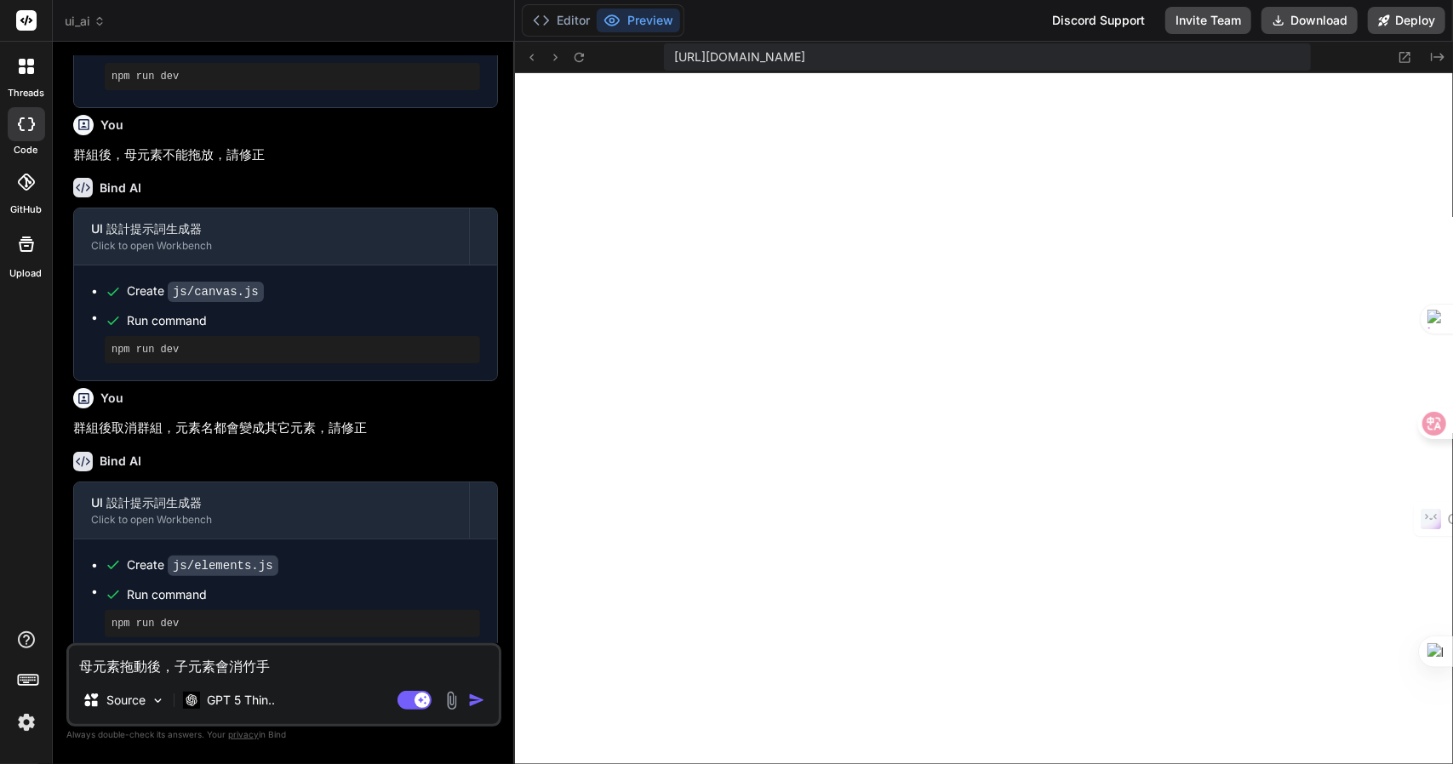
type textarea "母元素拖動後，子元素會消竹手人"
type textarea "x"
type textarea "母元素拖動後，子元素會消失"
type textarea "x"
type textarea "母元素拖動後，子元素會消失Z"
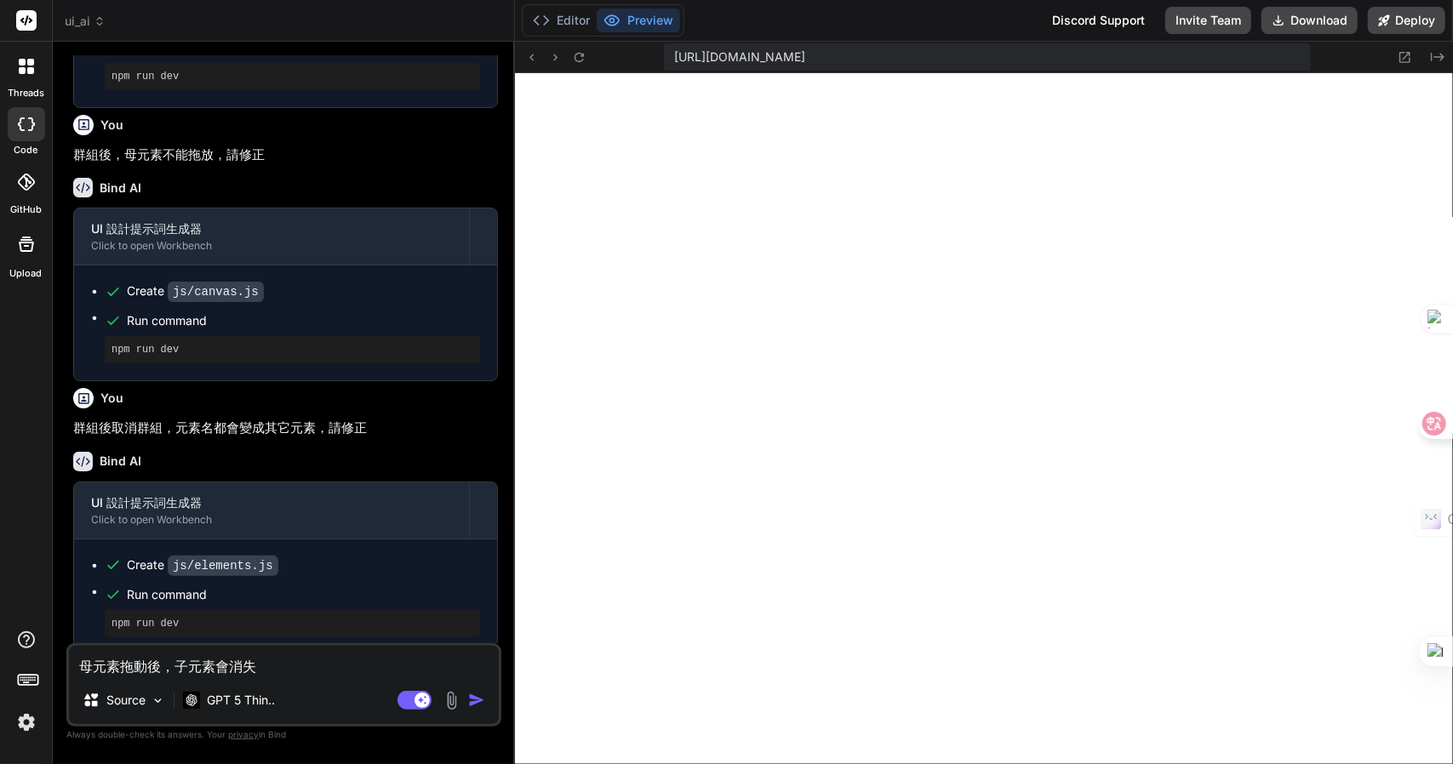
type textarea "x"
type textarea "母元素拖動後，子元素會消失Z難"
type textarea "x"
type textarea "母元素拖動後，子元素會消失Z難日"
type textarea "x"
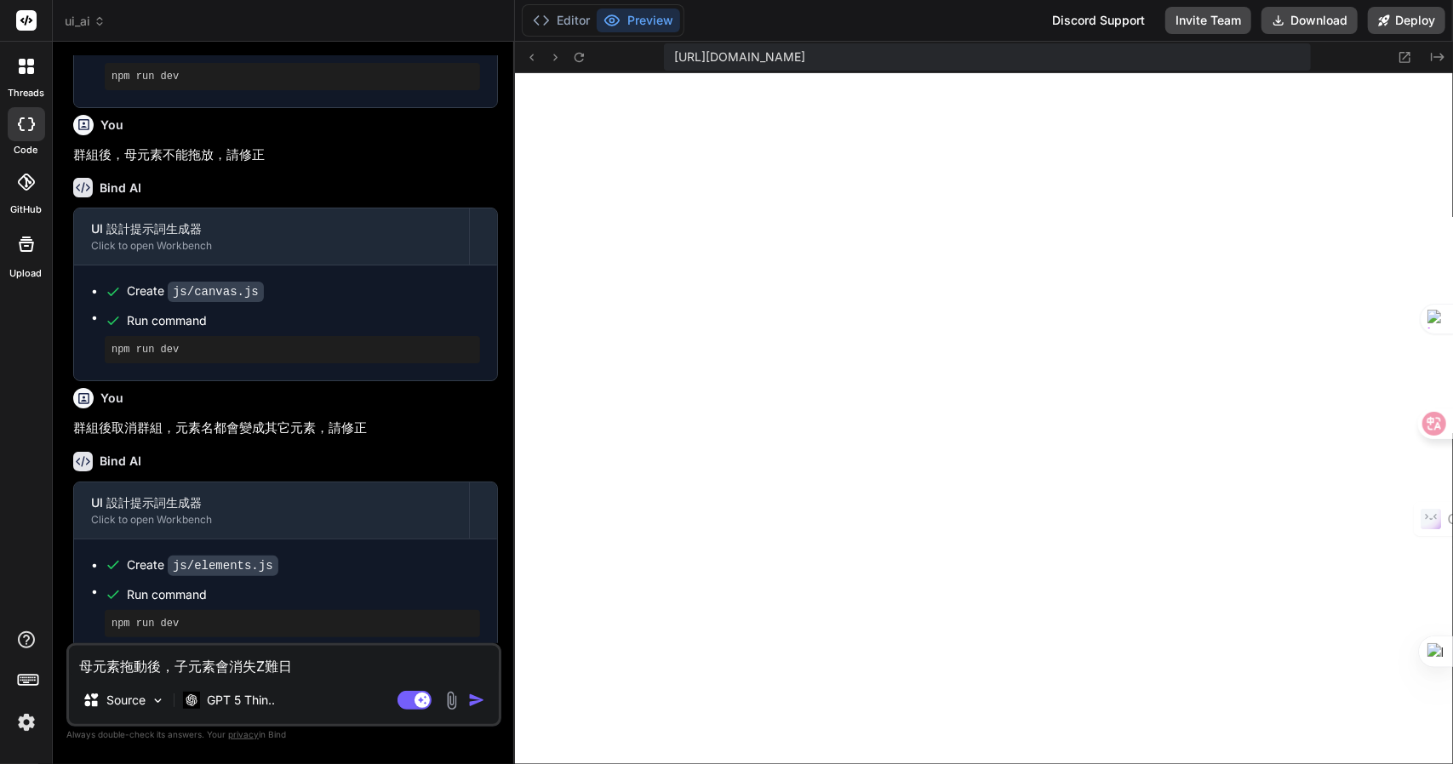
type textarea "母元素拖動後，子元素會消失Z難日月"
type textarea "x"
type textarea "母元素拖動後，子元素會消失，"
type textarea "x"
type textarea "母元素拖動後，子元素會消失，卜"
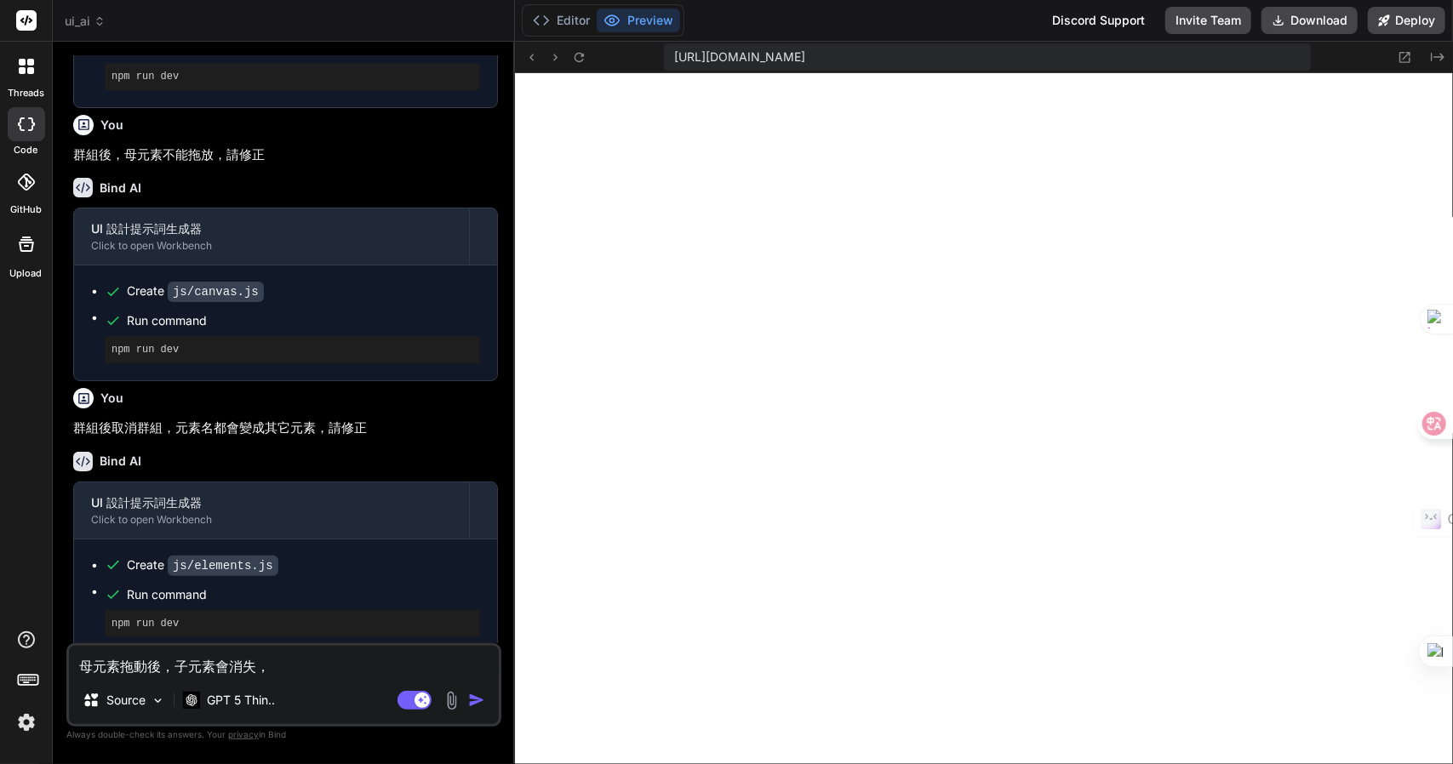
type textarea "x"
type textarea "母元素拖動後，子元素會消失，[PERSON_NAME]"
type textarea "x"
type textarea "母元素拖動後，子元素會消失，[PERSON_NAME]"
type textarea "x"
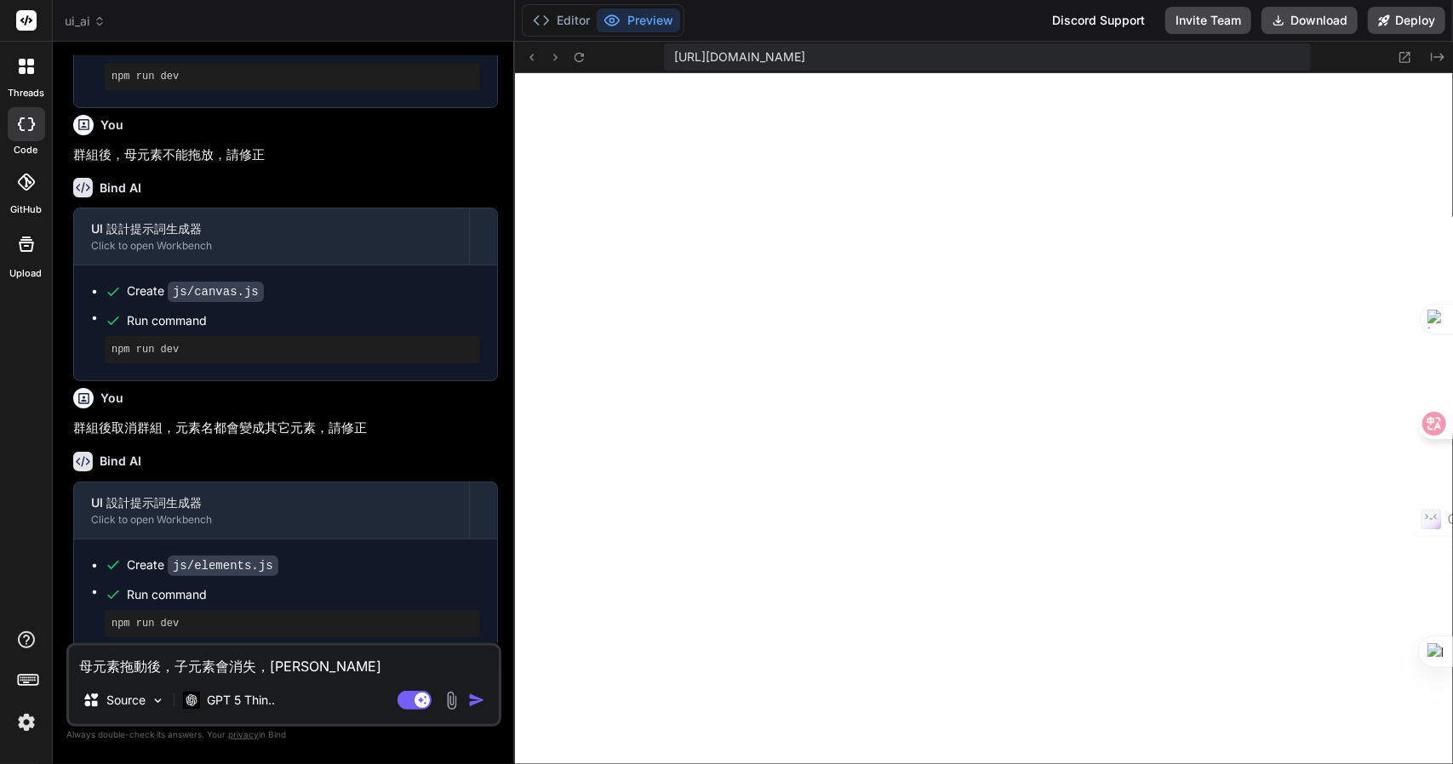
type textarea "母元素拖動後，子元素會消失，[PERSON_NAME]"
type textarea "x"
type textarea "母元素拖動後，子元素會消失，"
type textarea "x"
type textarea "母元素拖動後，子元素會消失，卜"
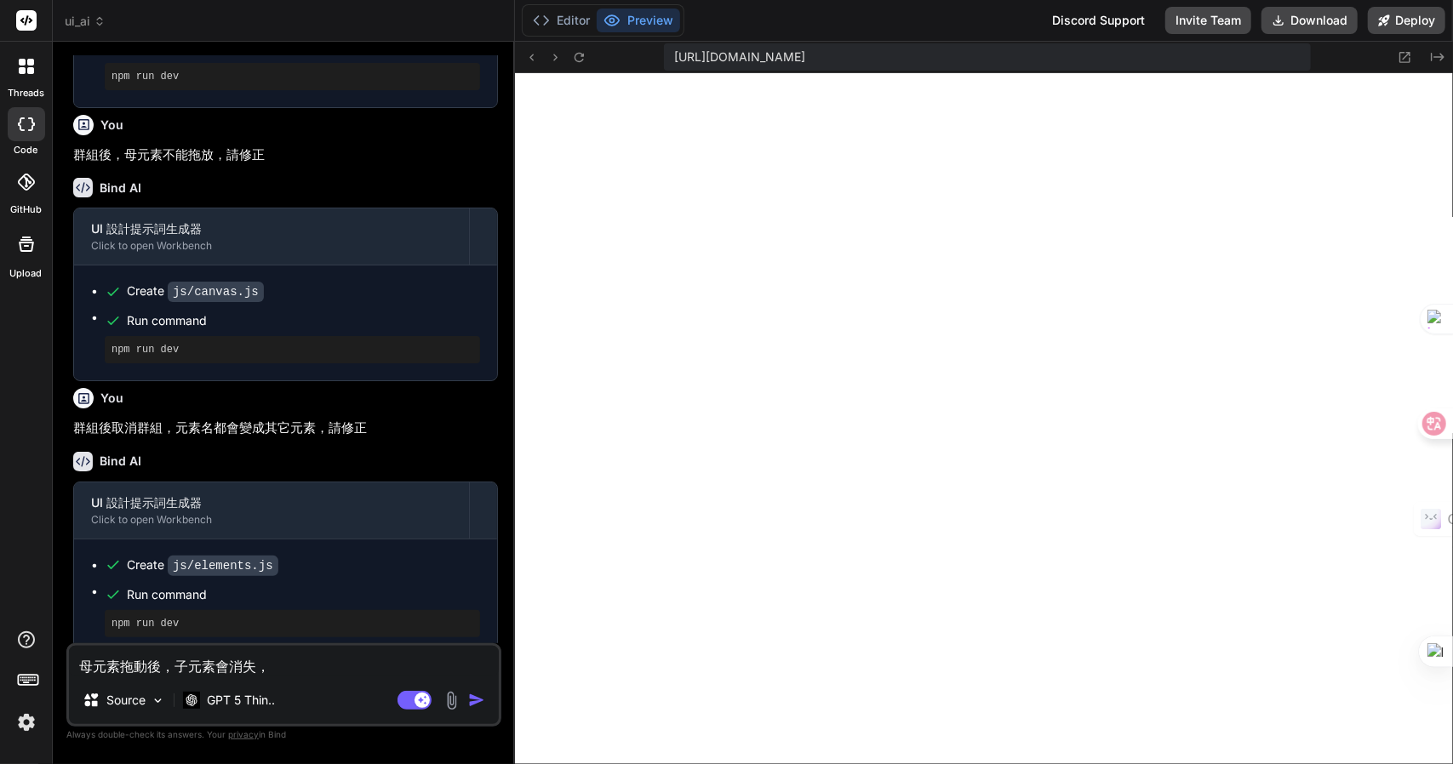
type textarea "x"
type textarea "母元素拖動後，子元素會消失，[PERSON_NAME]"
type textarea "x"
type textarea "母元素拖動後，子元素會消失，卜口手"
type textarea "x"
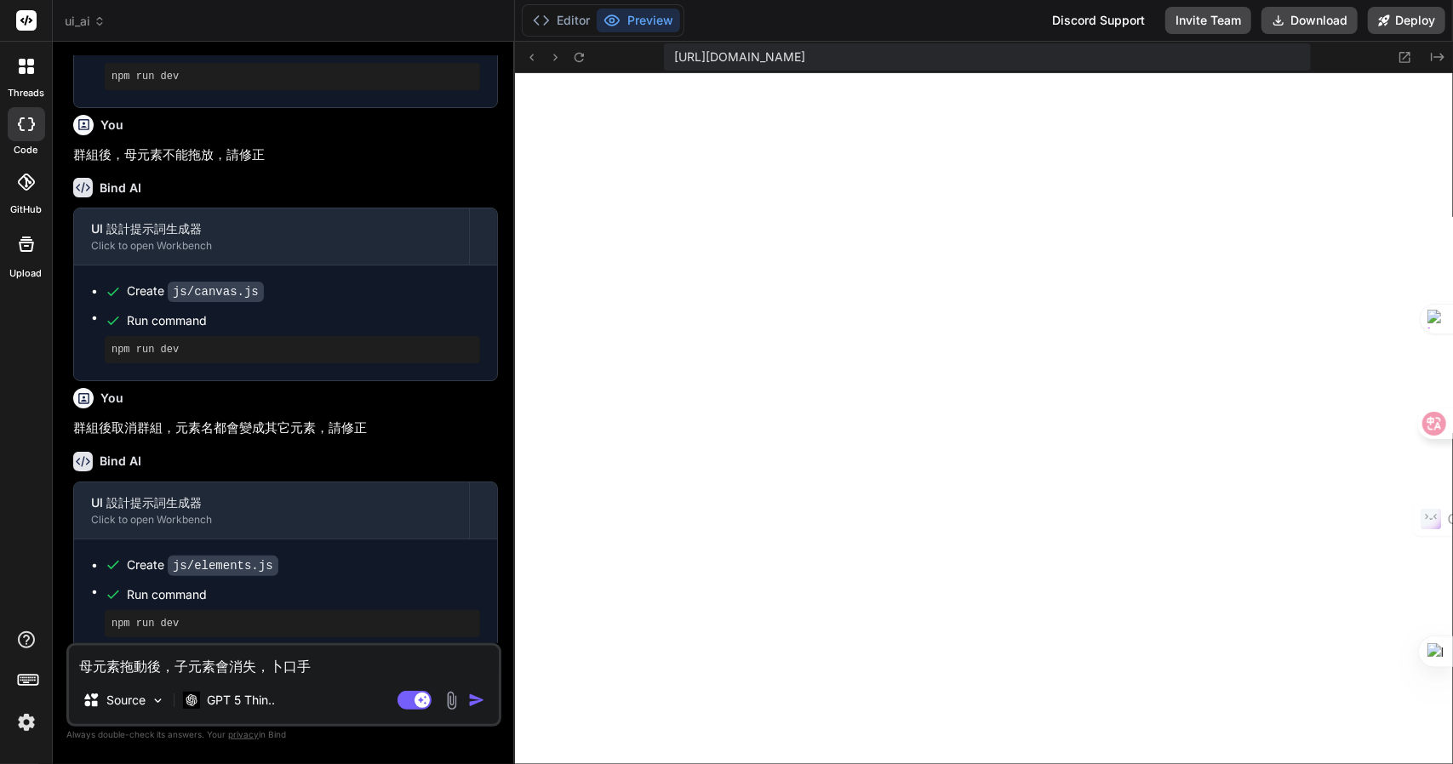
type textarea "母元素拖動後，子元素會消失，[PERSON_NAME]口手一"
type textarea "x"
type textarea "母元素拖動後，子元素會消失，[PERSON_NAME]口手一月"
type textarea "x"
type textarea "母元素拖動後，子元素會消失，請"
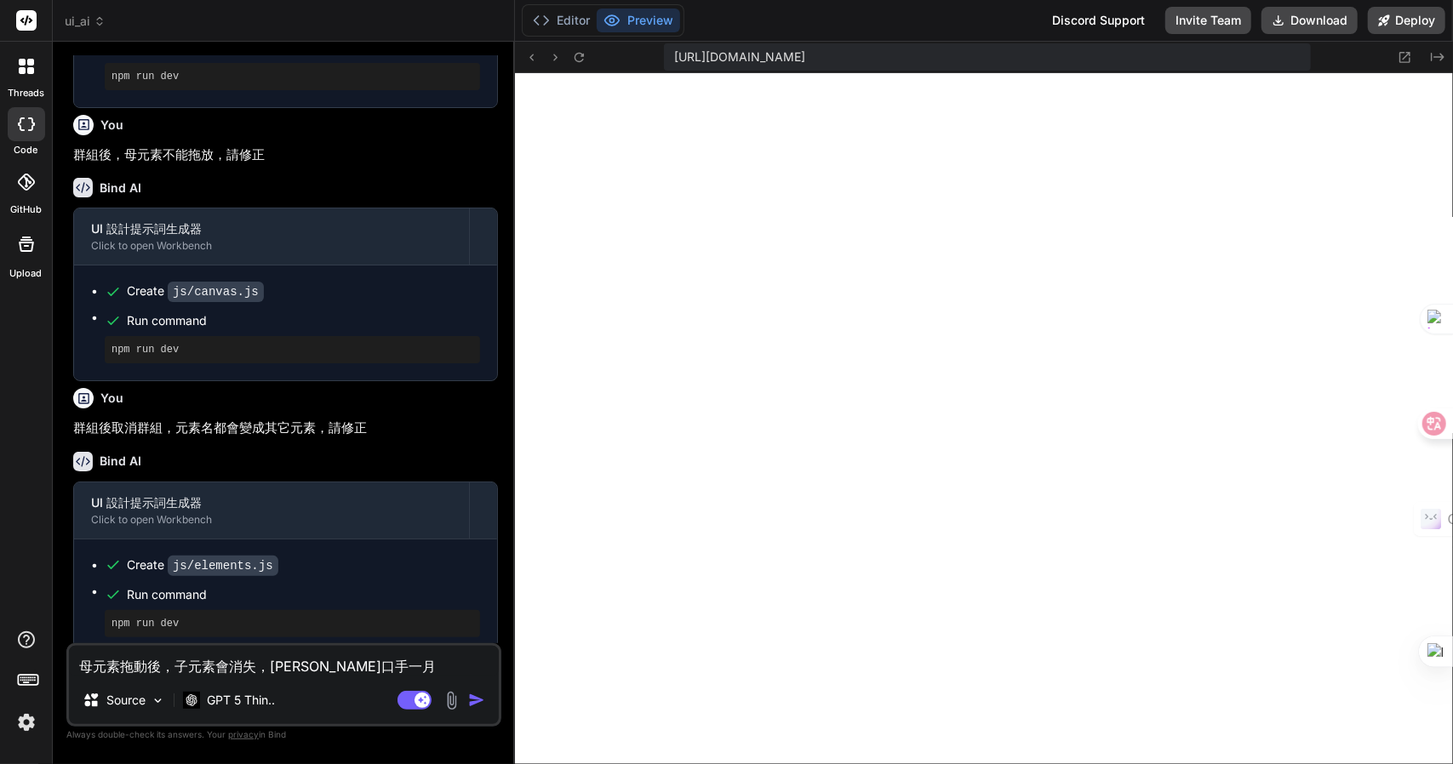
type textarea "x"
type textarea "母元素拖動後，子元素會消失，請人"
type textarea "x"
type textarea "母元素拖動後，子元素會消失，請人中"
type textarea "x"
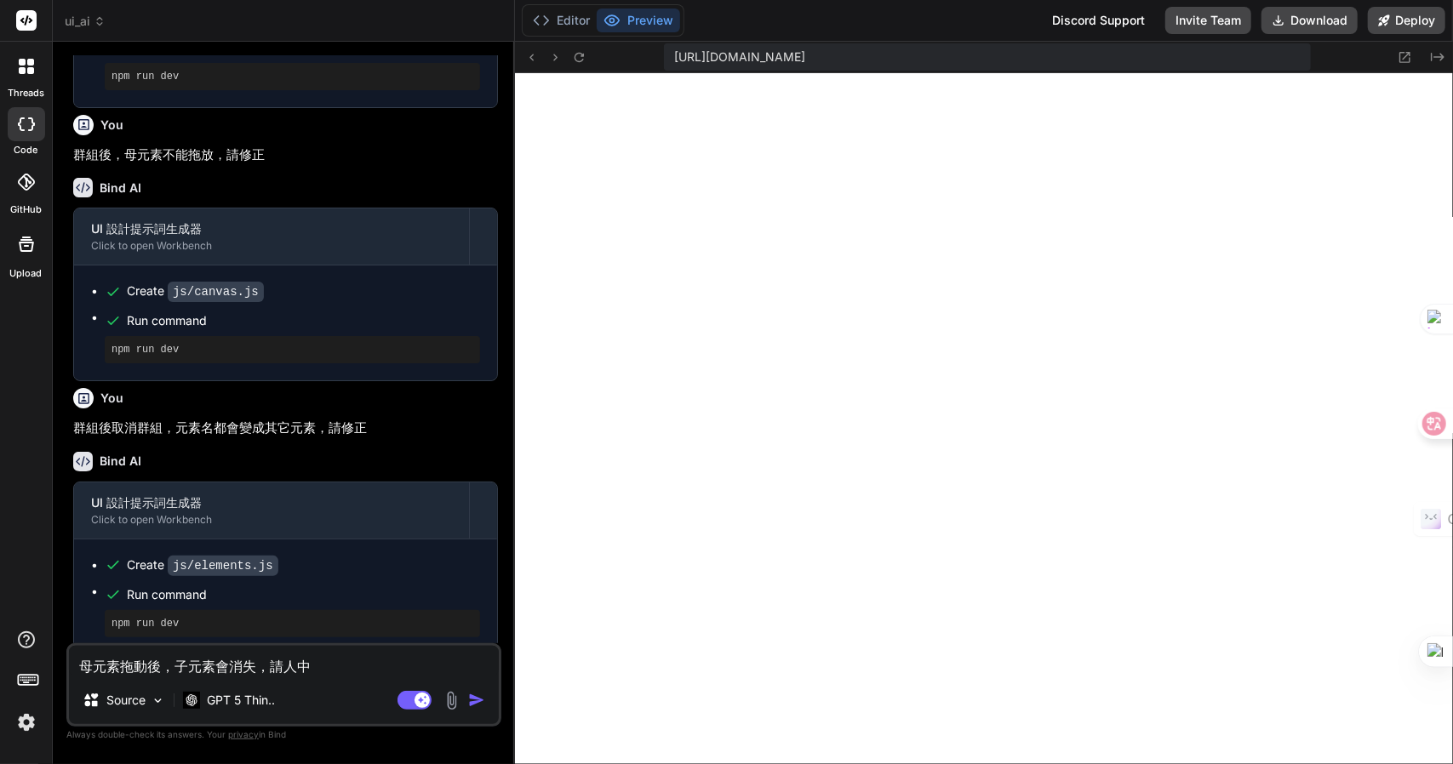
type textarea "母元素拖動後，子元素會消失，請人中人"
type textarea "x"
type textarea "母元素拖動後，子元素會消失，請人中人[PERSON_NAME]"
type textarea "x"
type textarea "母元素拖動後，子元素會消失，請修"
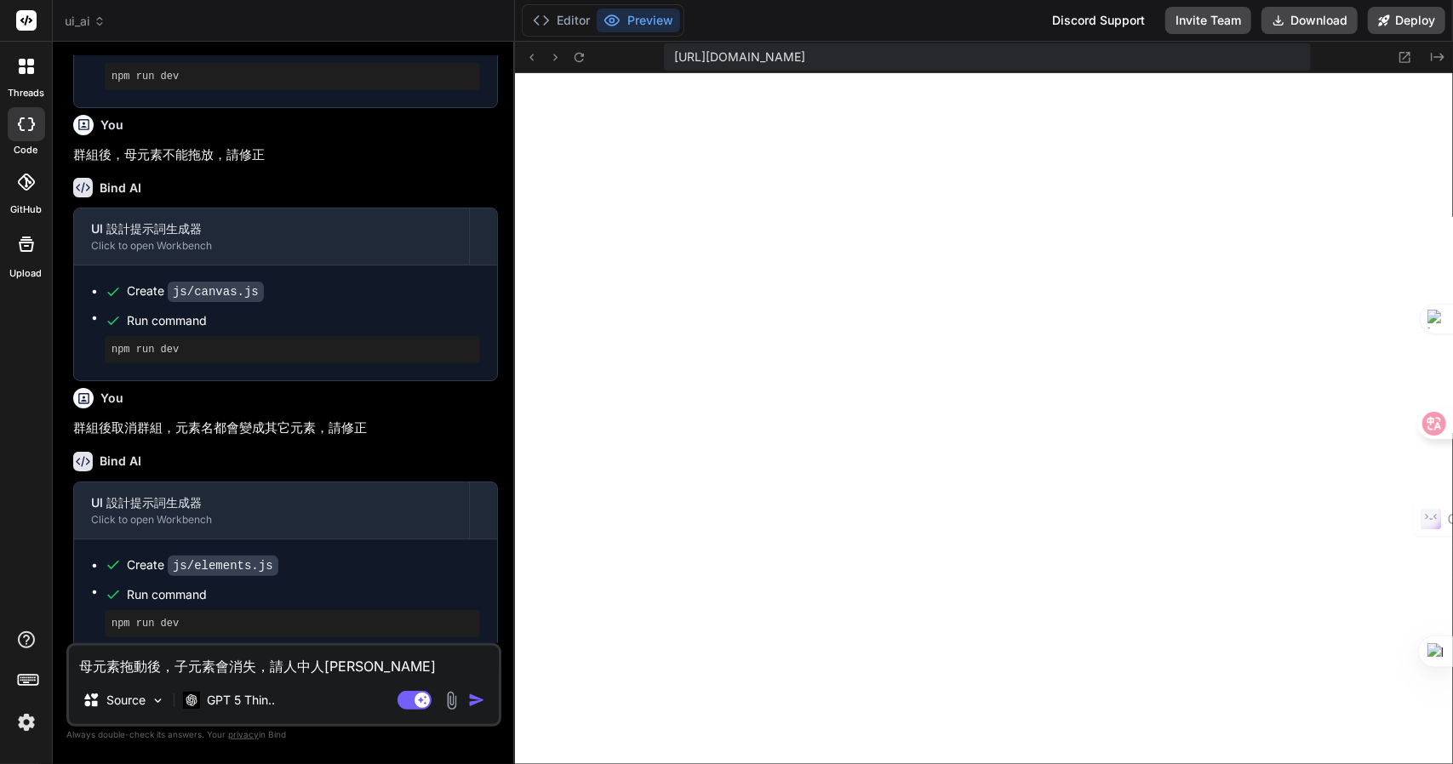
type textarea "x"
type textarea "母元素拖動後，子元素會消失，請修一"
type textarea "x"
type textarea "母元素拖動後，子元素會消失，請修一卜"
type textarea "x"
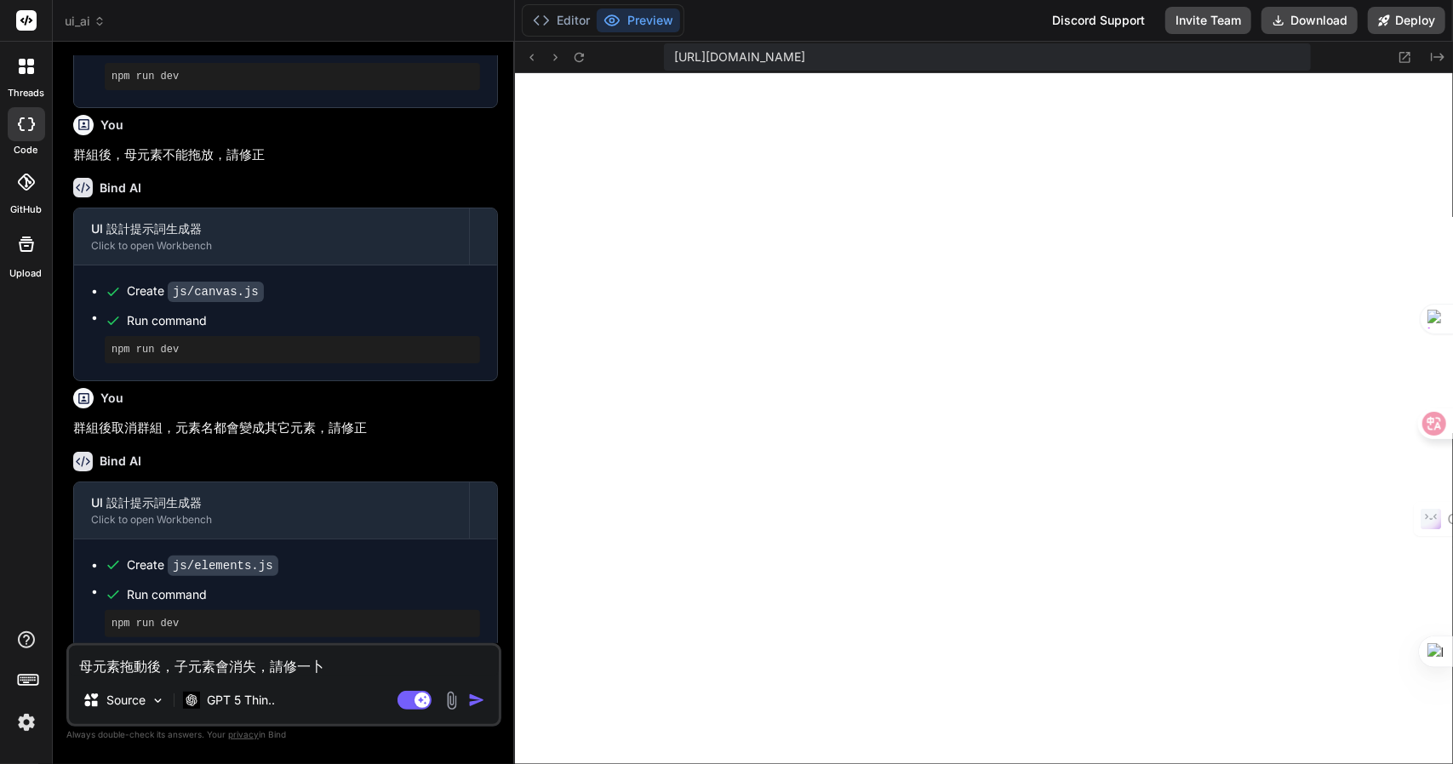
type textarea "母元素拖動後，子元素會消失，請修一卜中"
type textarea "x"
type textarea "母元素拖動後，子元素會消失，請修一卜中一"
type textarea "x"
type textarea "母元素拖動後，子元素會消失，請修正"
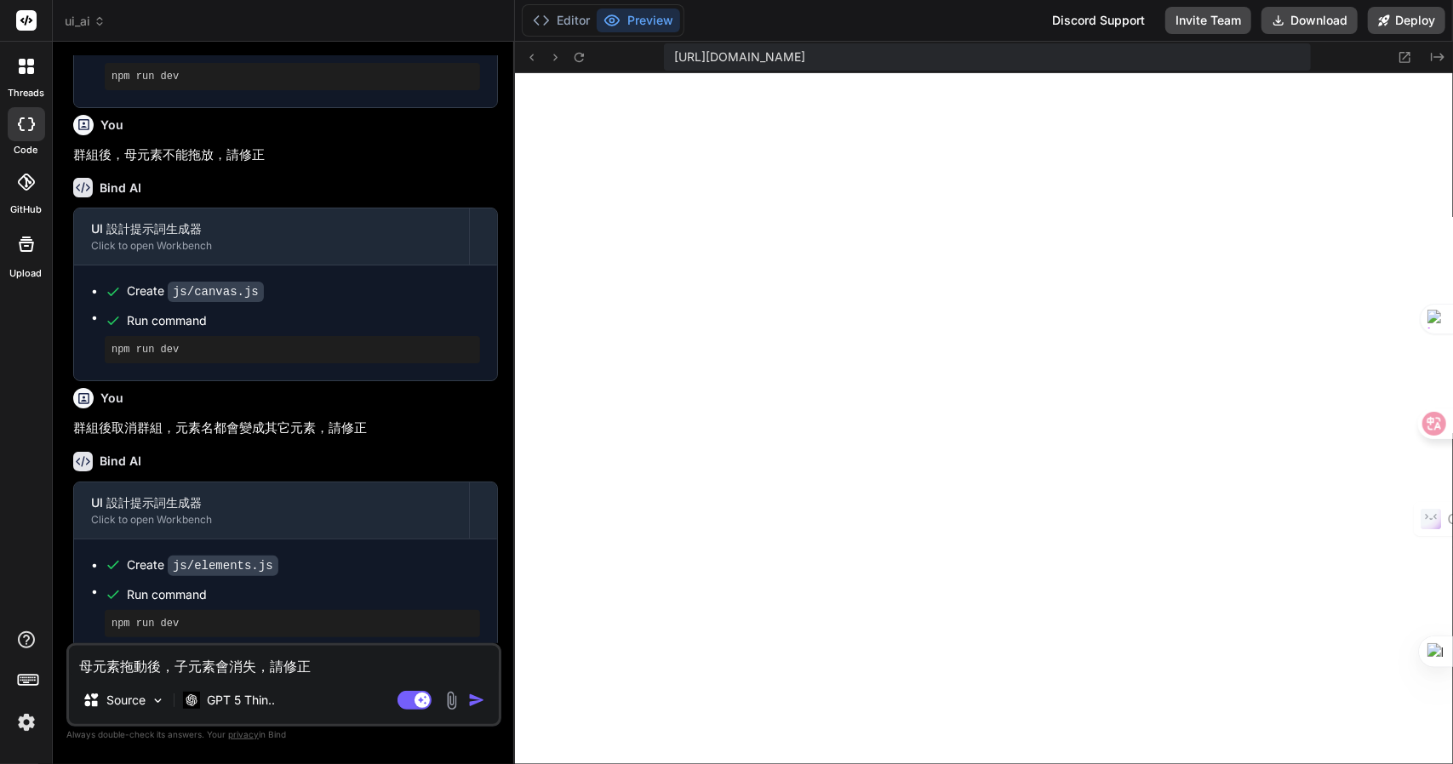
type textarea "x"
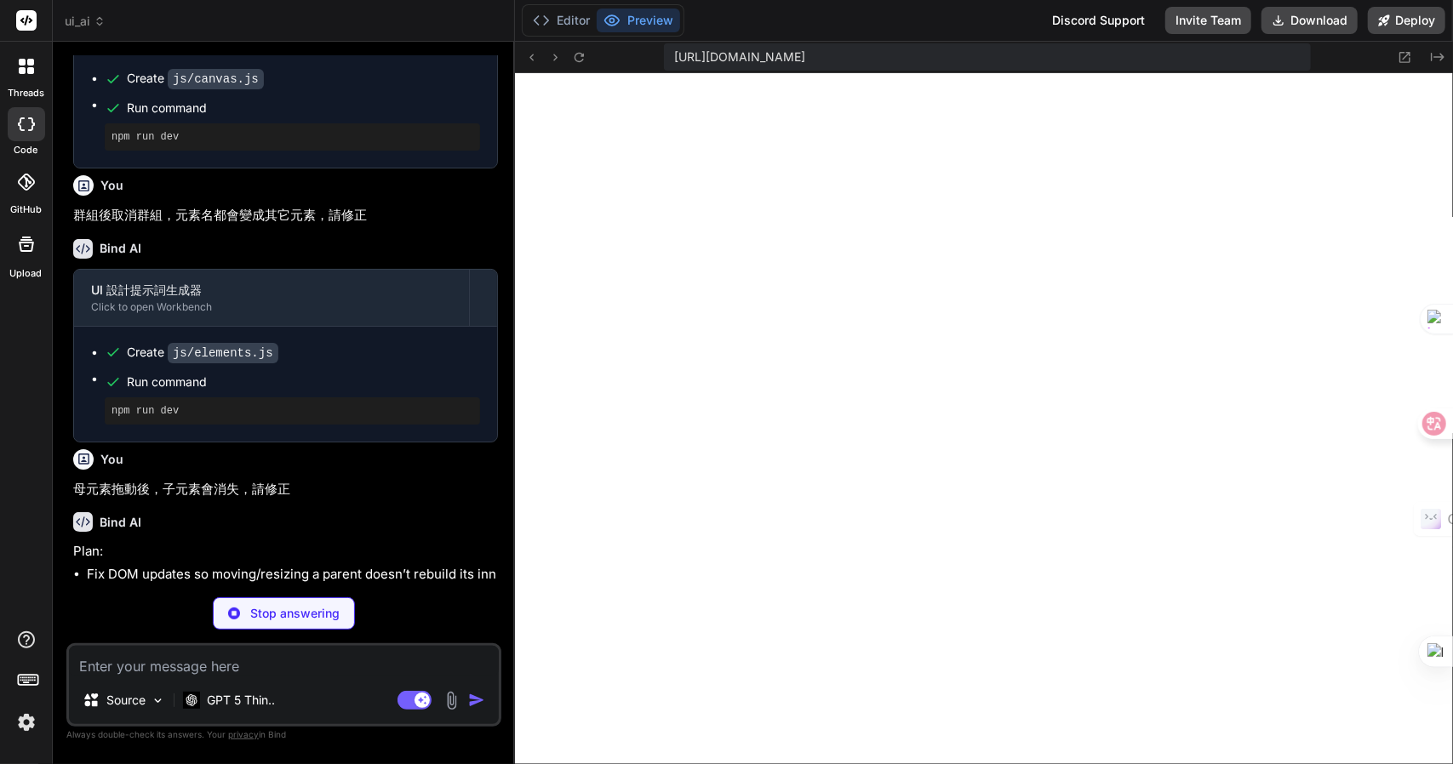
type textarea "x"
type textarea "return; } alert("此元素已在根層"); } } window.CanvasManager = CanvasManager; })();"
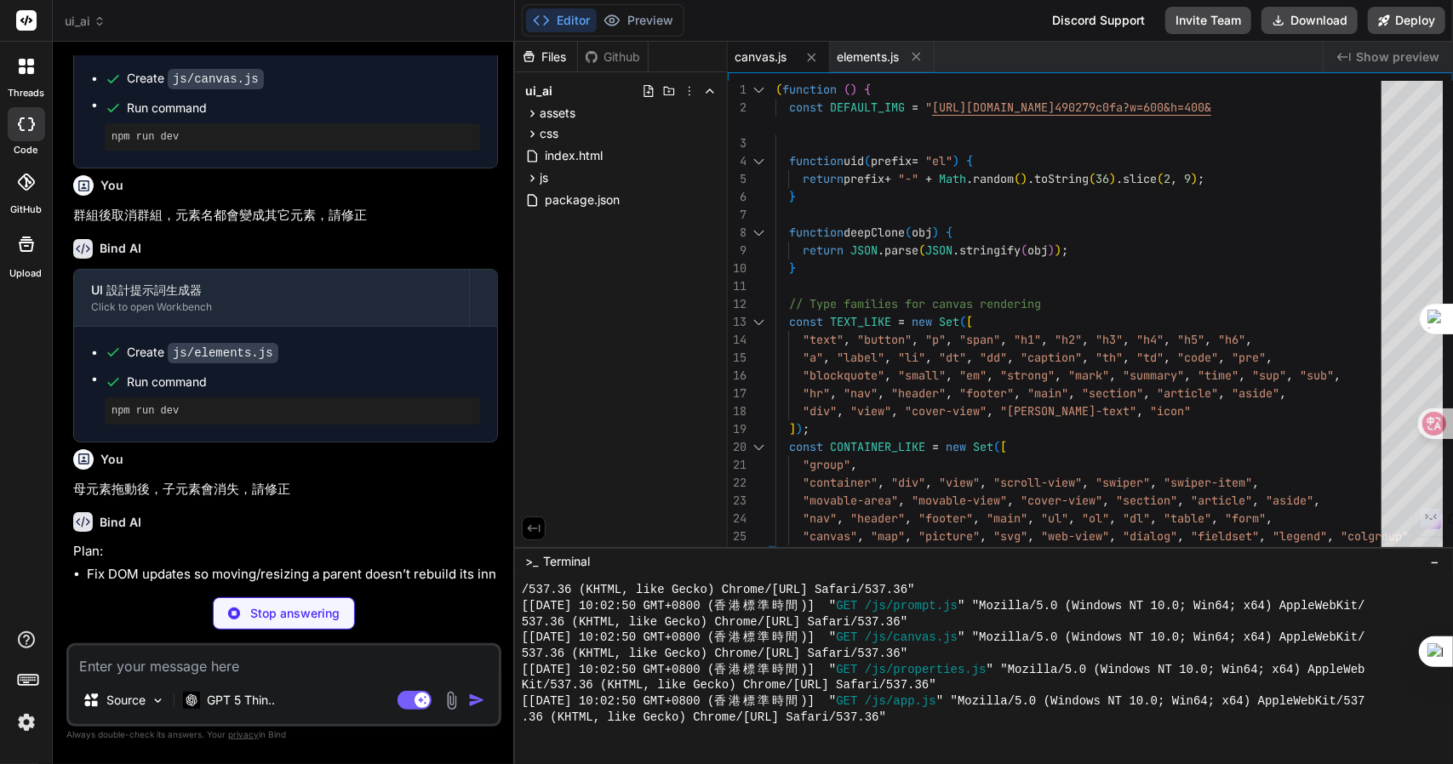
type textarea "x"
type textarea "names: (type, platform) => ({ zh: zhLabel(type, platform), en: enLabel(type, pl…"
type textarea "x"
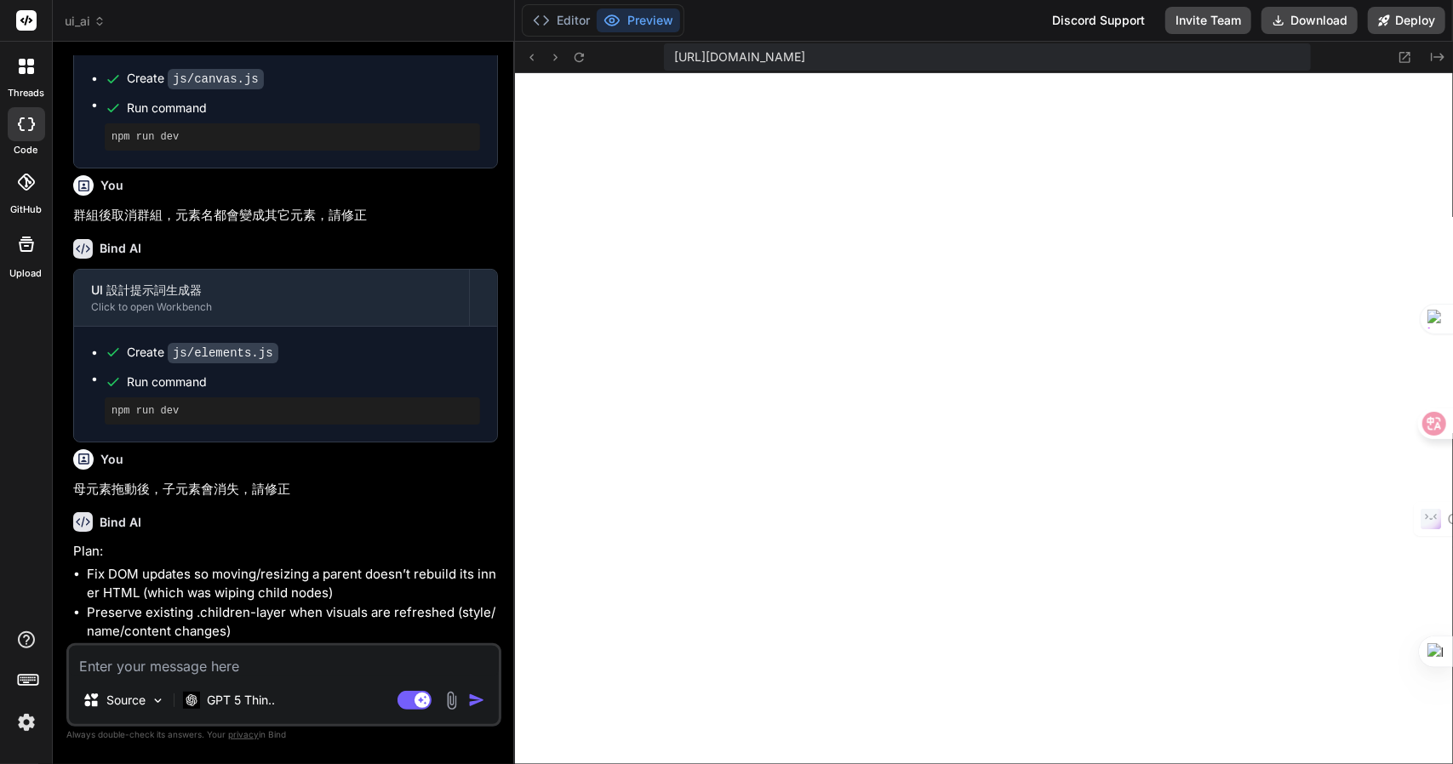
scroll to position [2569, 0]
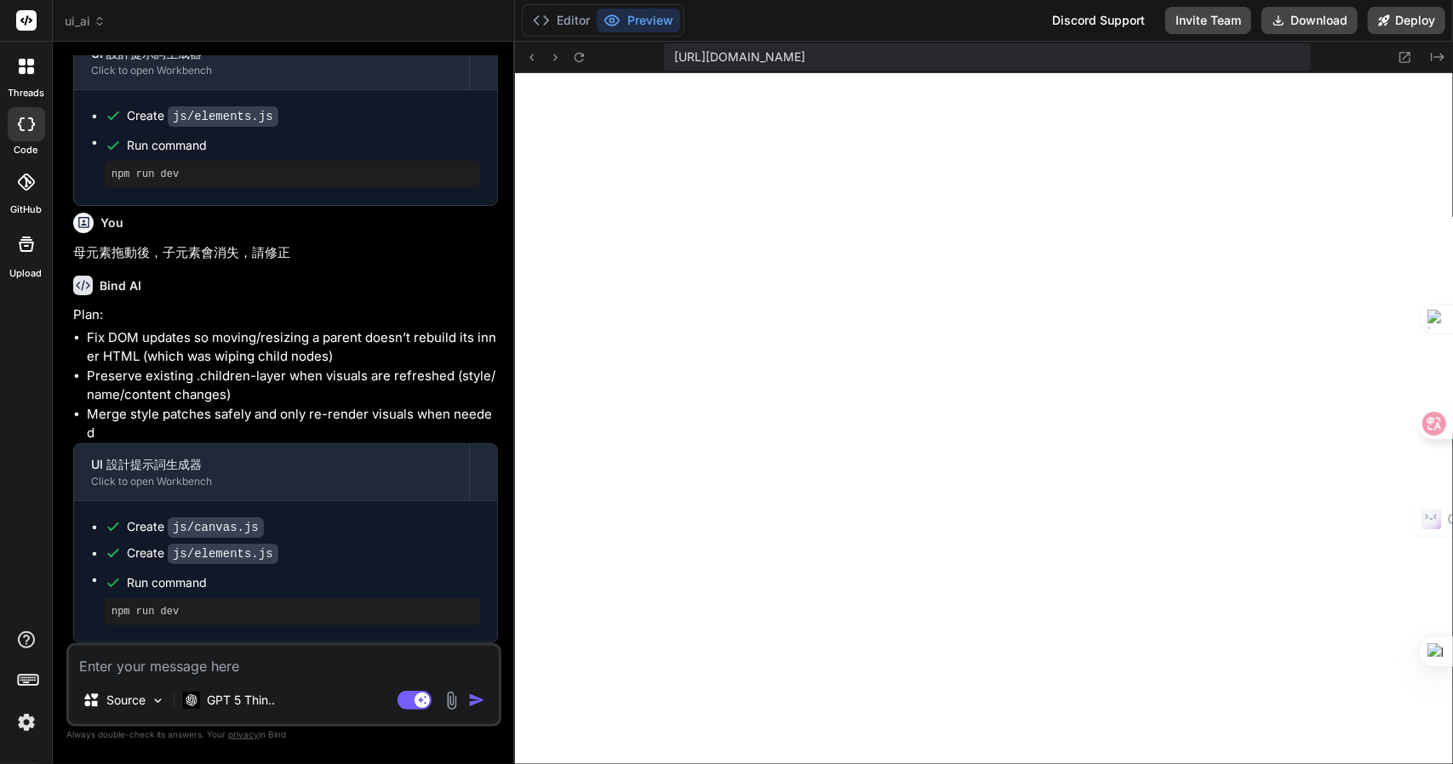
click at [213, 662] on textarea at bounding box center [284, 661] width 430 height 31
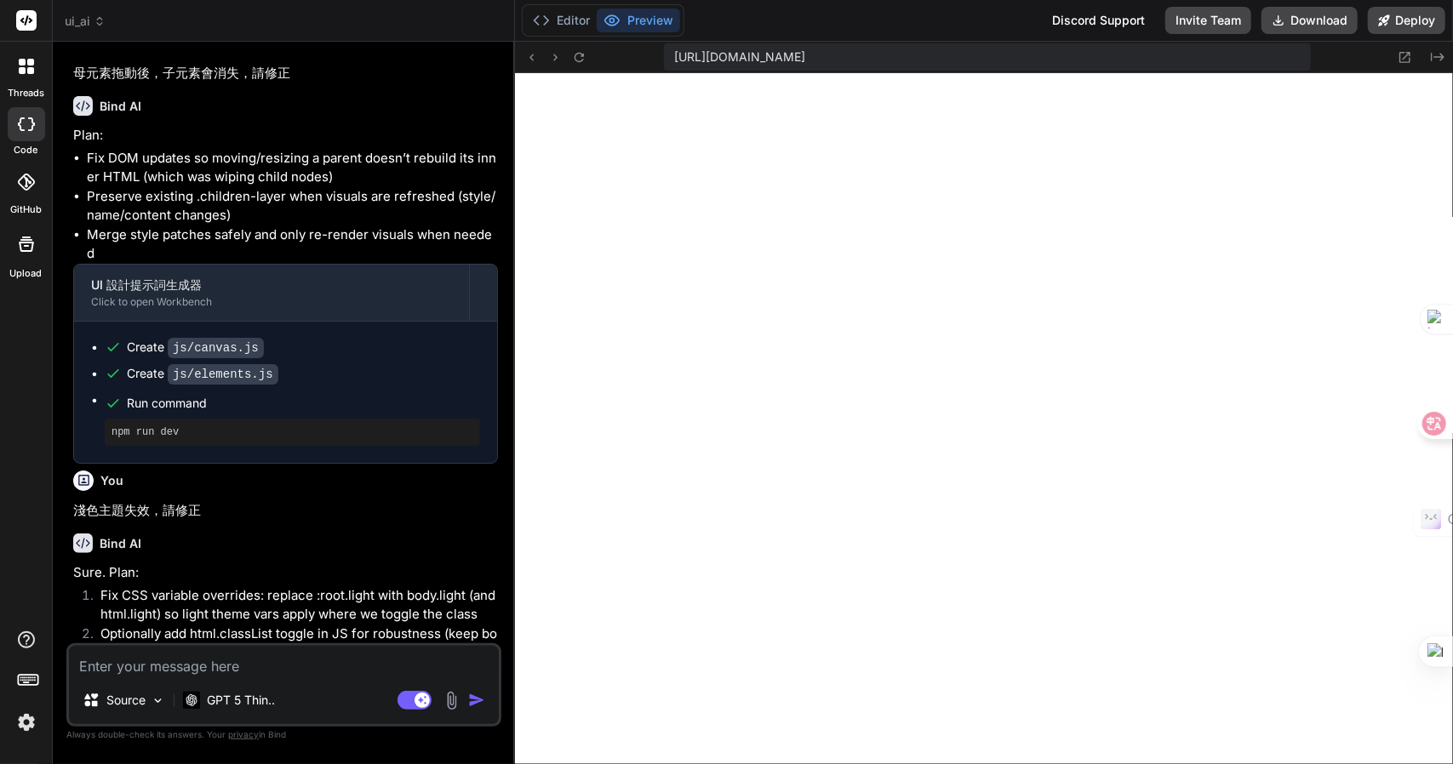
scroll to position [2966, 0]
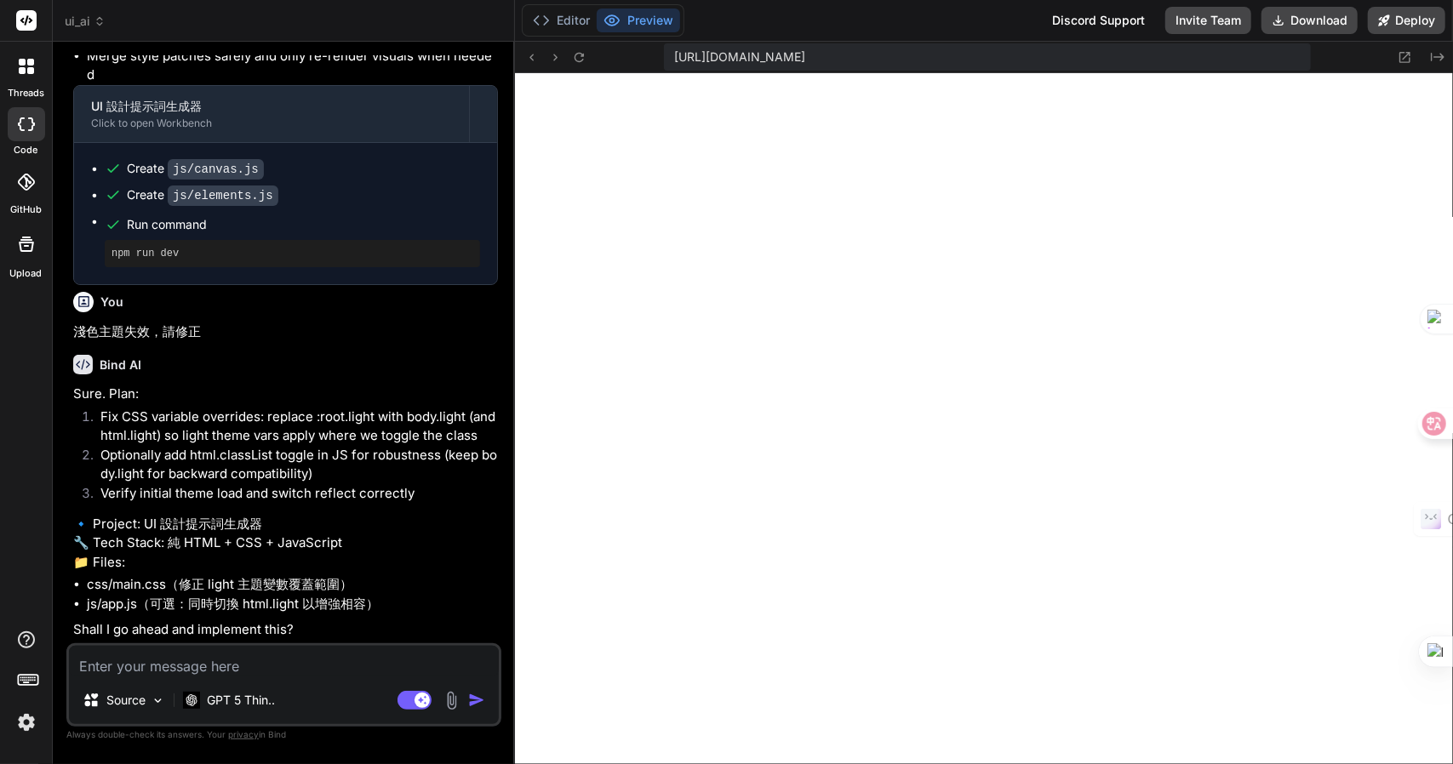
click at [160, 673] on textarea at bounding box center [284, 661] width 430 height 31
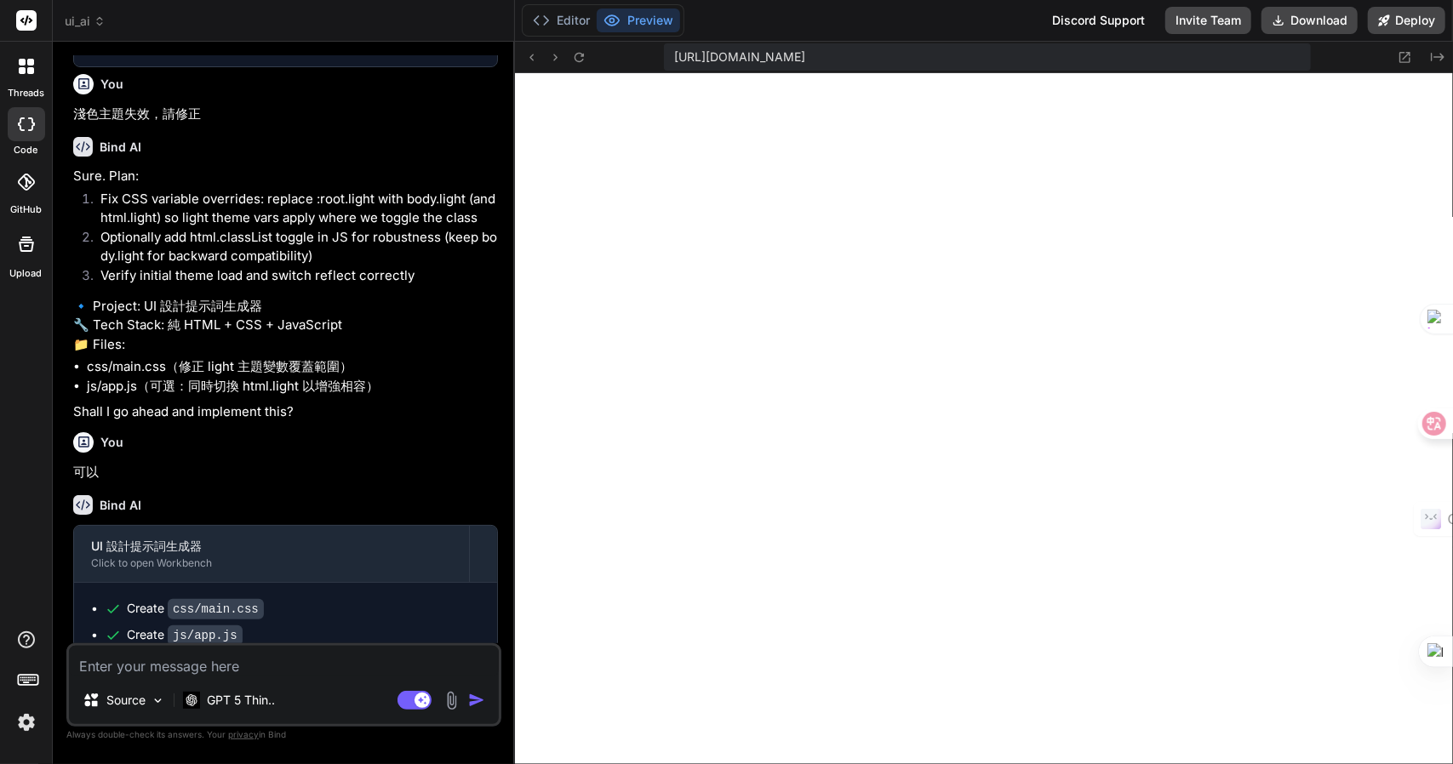
scroll to position [3263, 0]
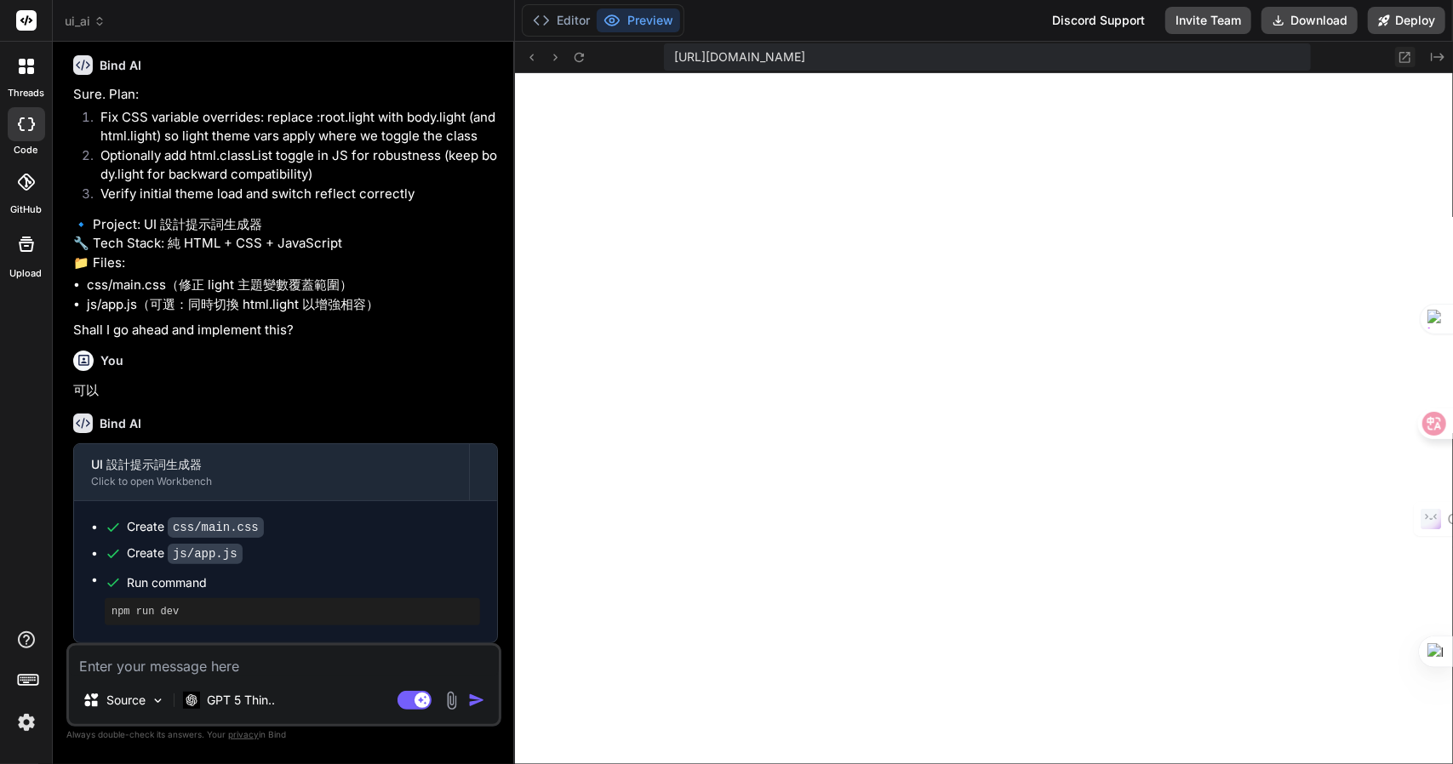
click at [1403, 60] on icon at bounding box center [1405, 57] width 14 height 14
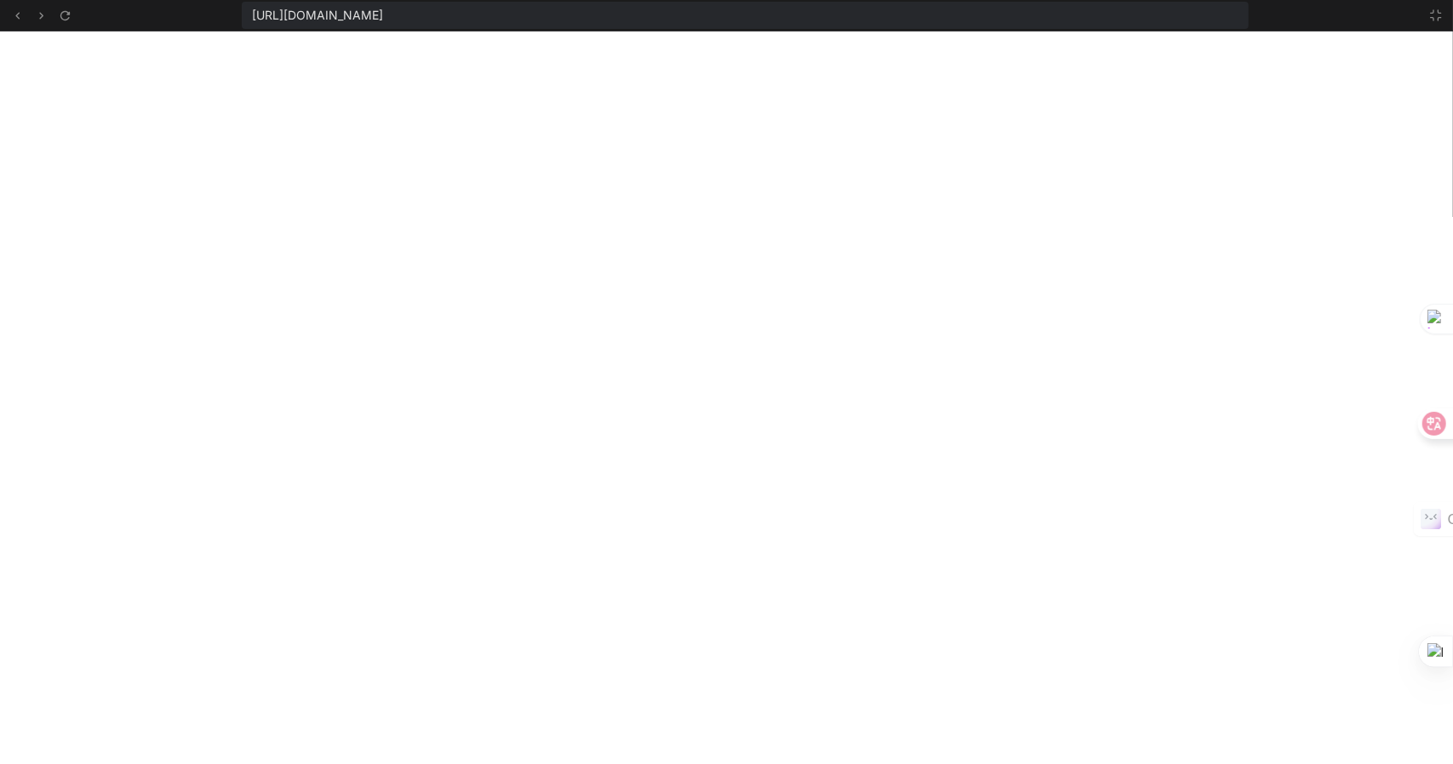
scroll to position [8738, 0]
click at [1444, 13] on button at bounding box center [1436, 15] width 20 height 20
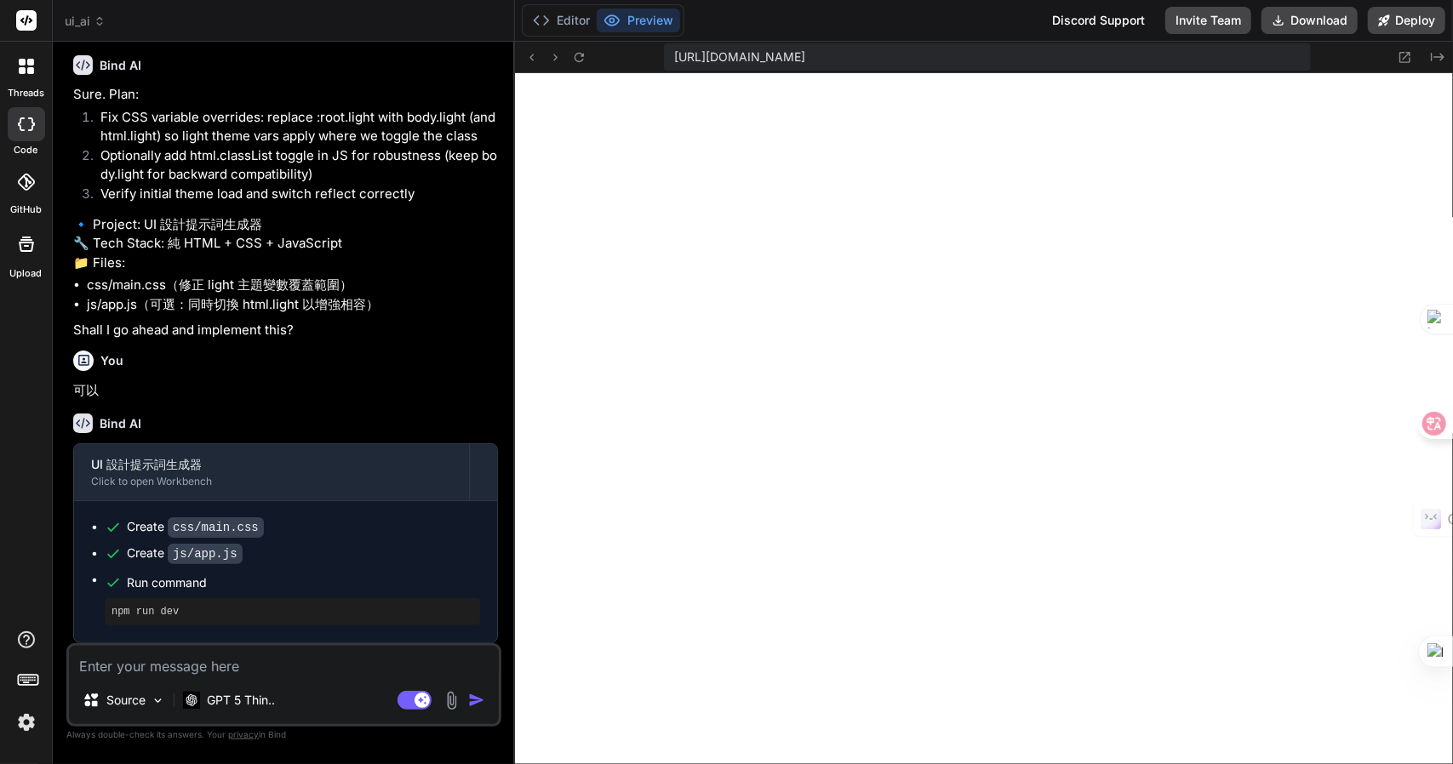
scroll to position [9024, 0]
click at [153, 665] on textarea at bounding box center [284, 661] width 430 height 31
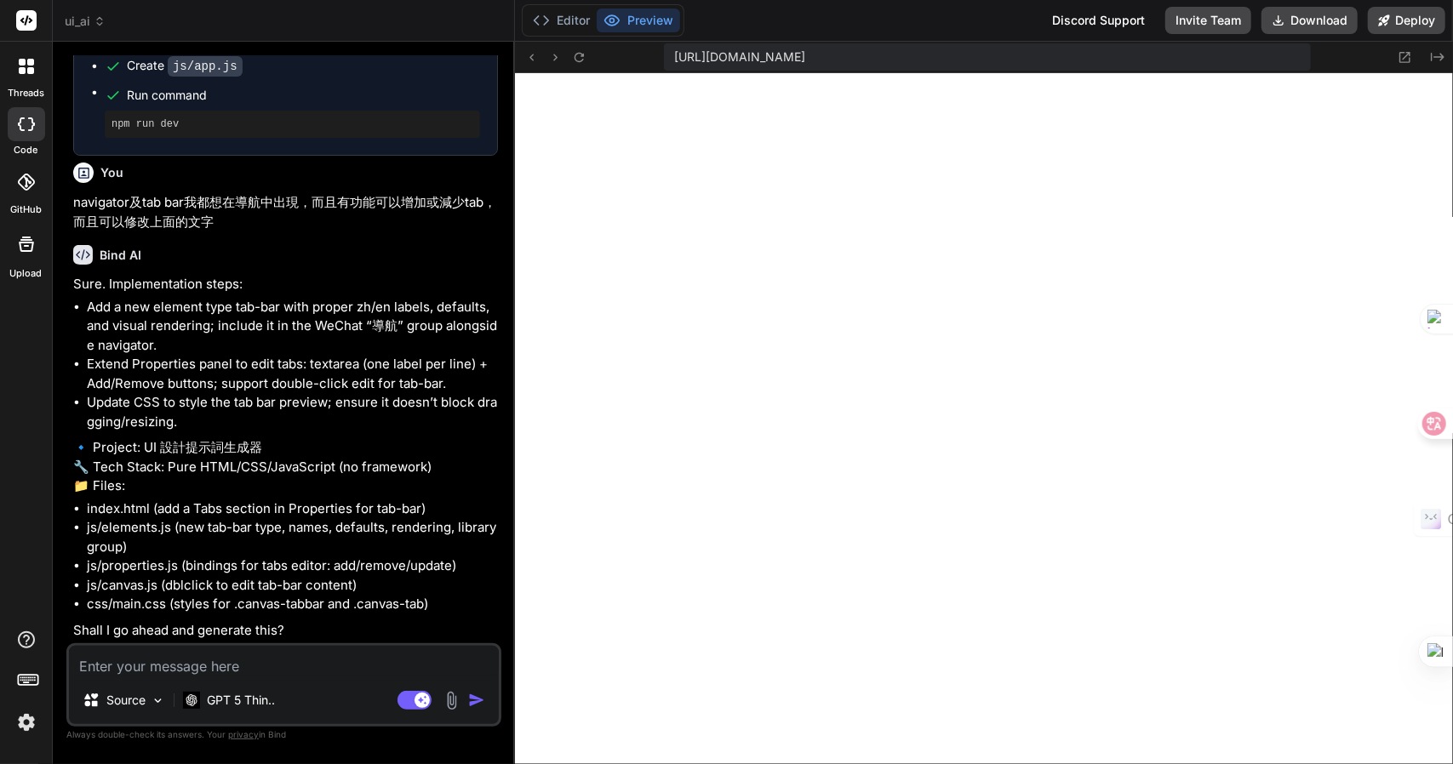
scroll to position [3789, 0]
click at [220, 672] on textarea at bounding box center [284, 661] width 430 height 31
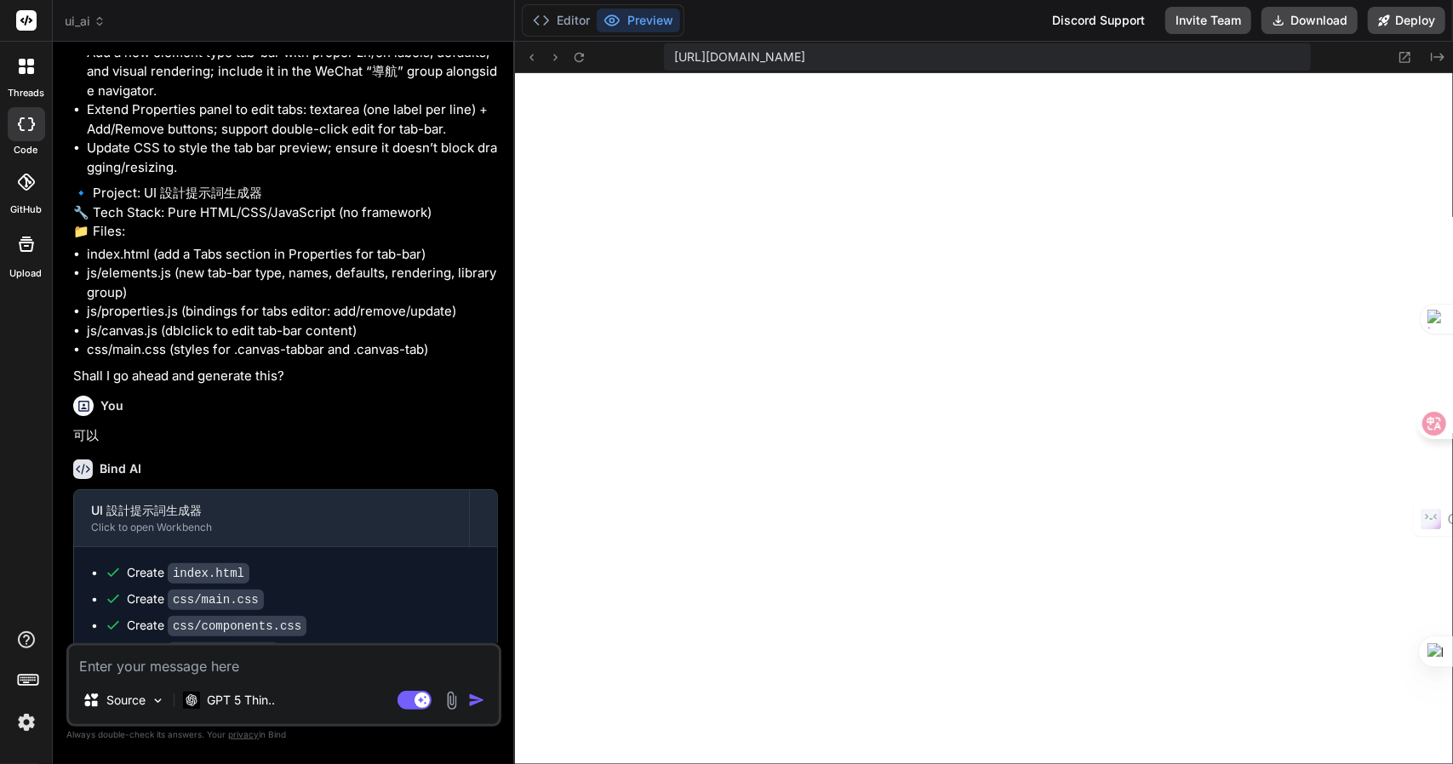
scroll to position [4214, 0]
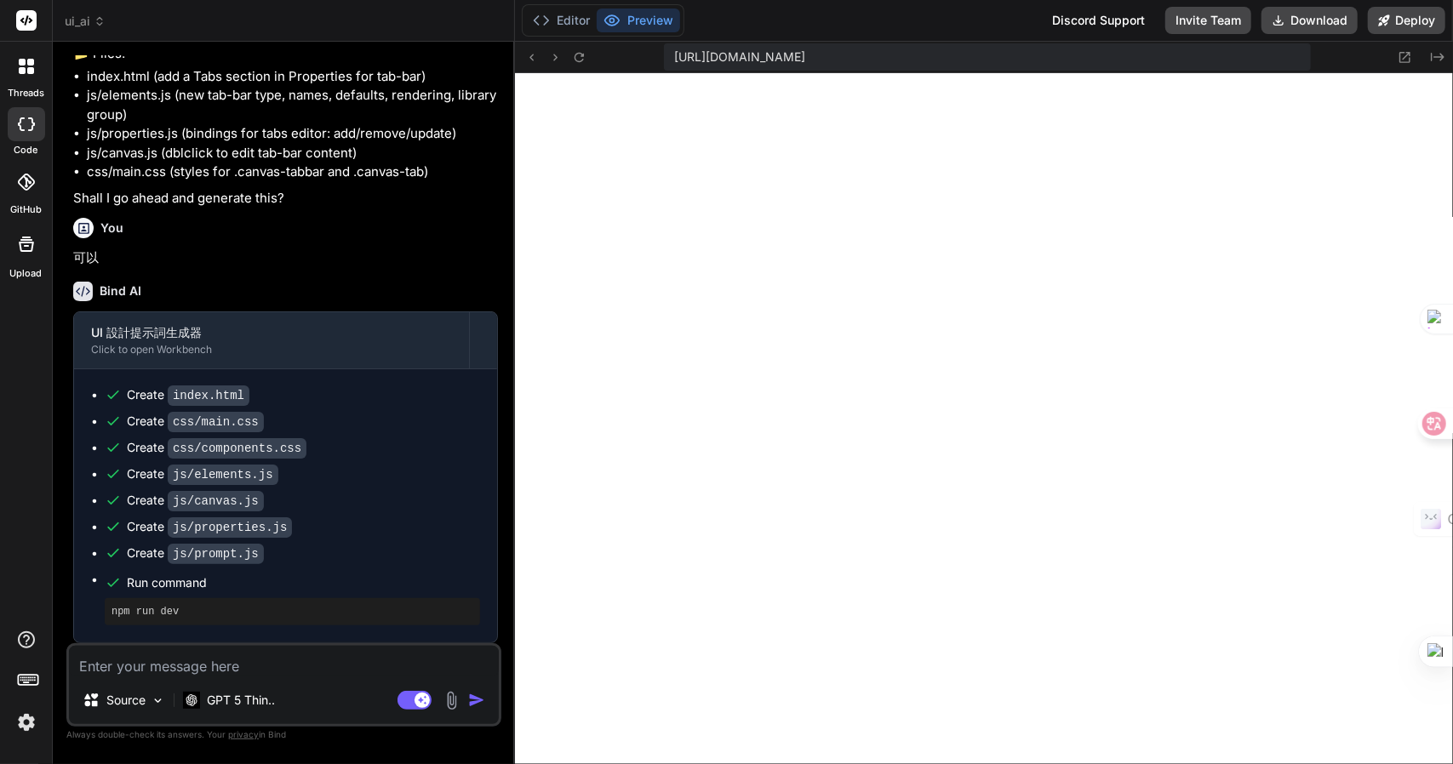
click at [179, 653] on textarea at bounding box center [284, 661] width 430 height 31
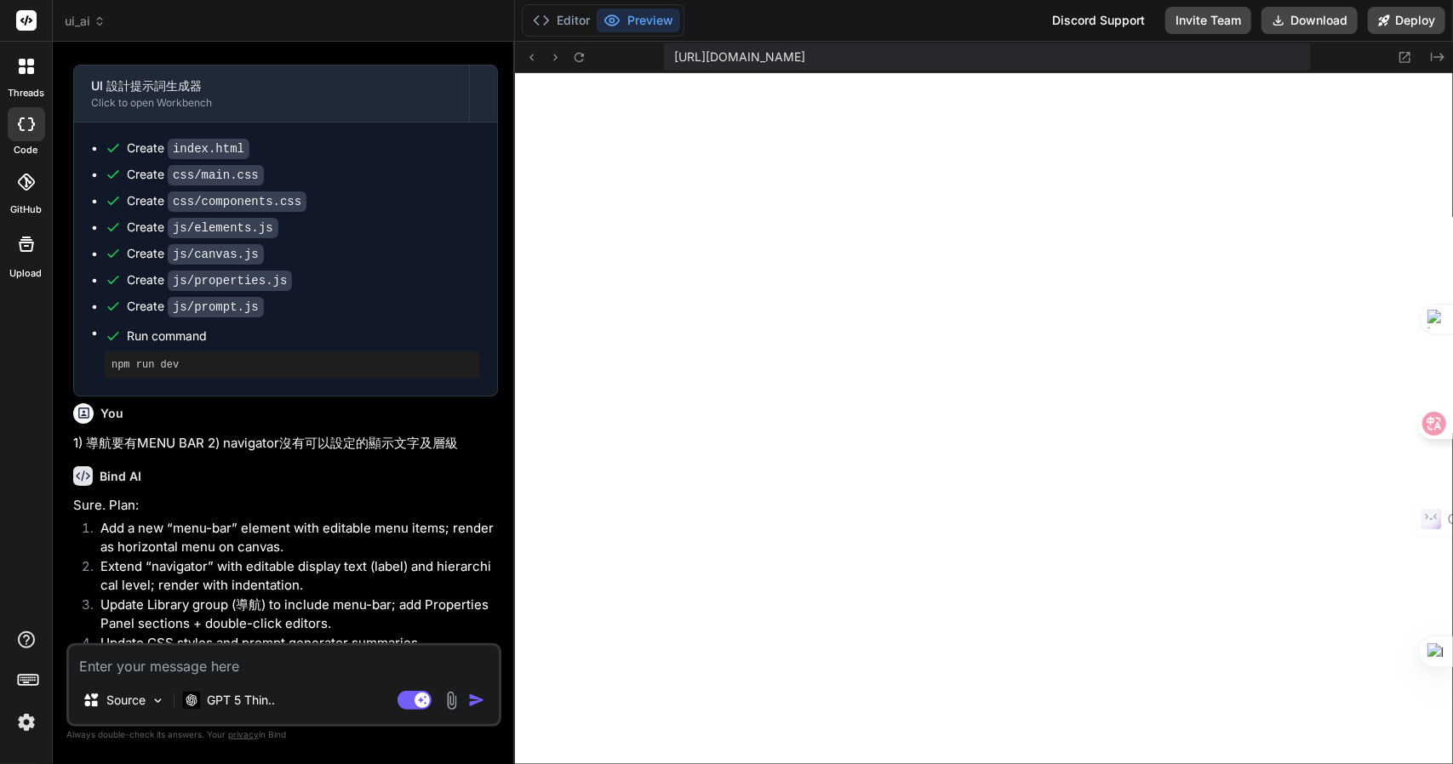
scroll to position [4784, 0]
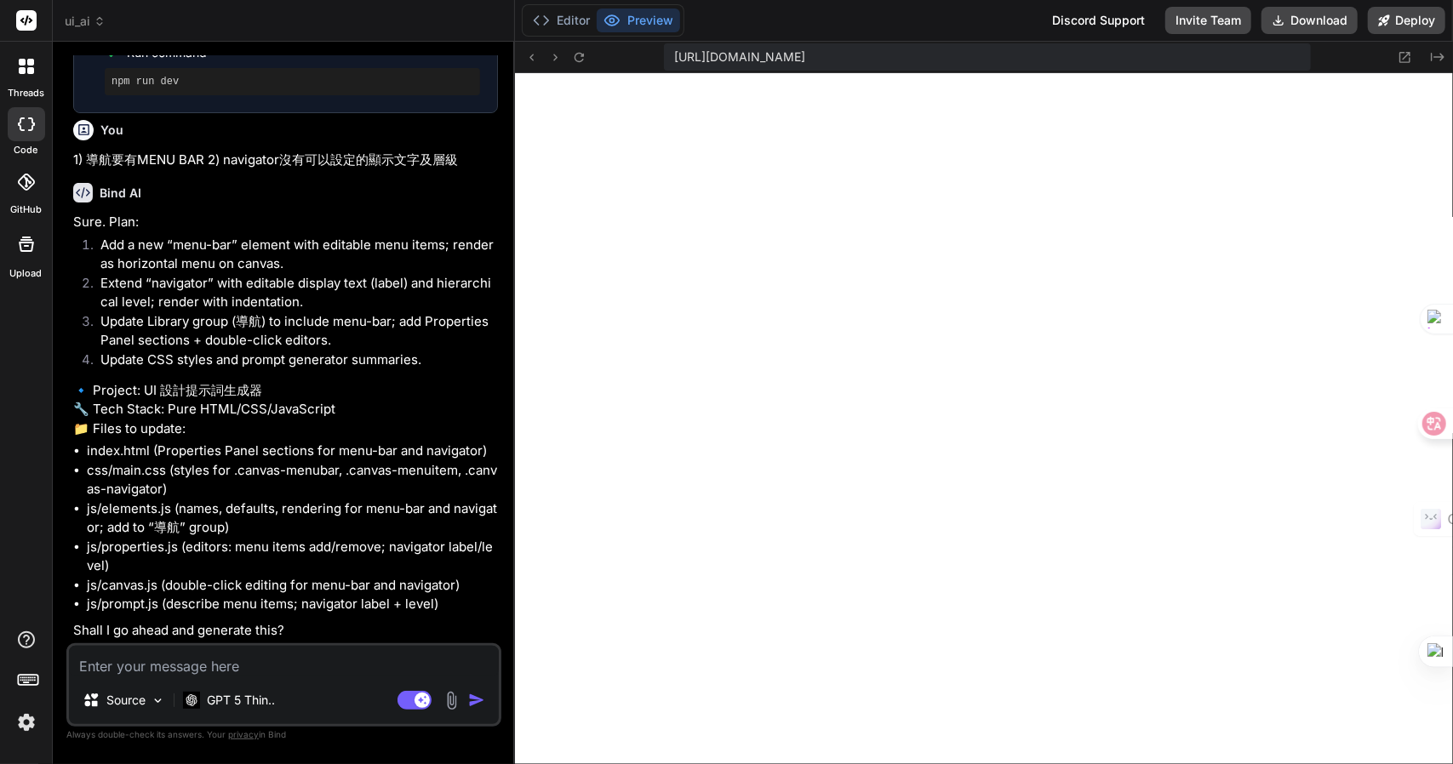
click at [156, 660] on textarea at bounding box center [284, 661] width 430 height 31
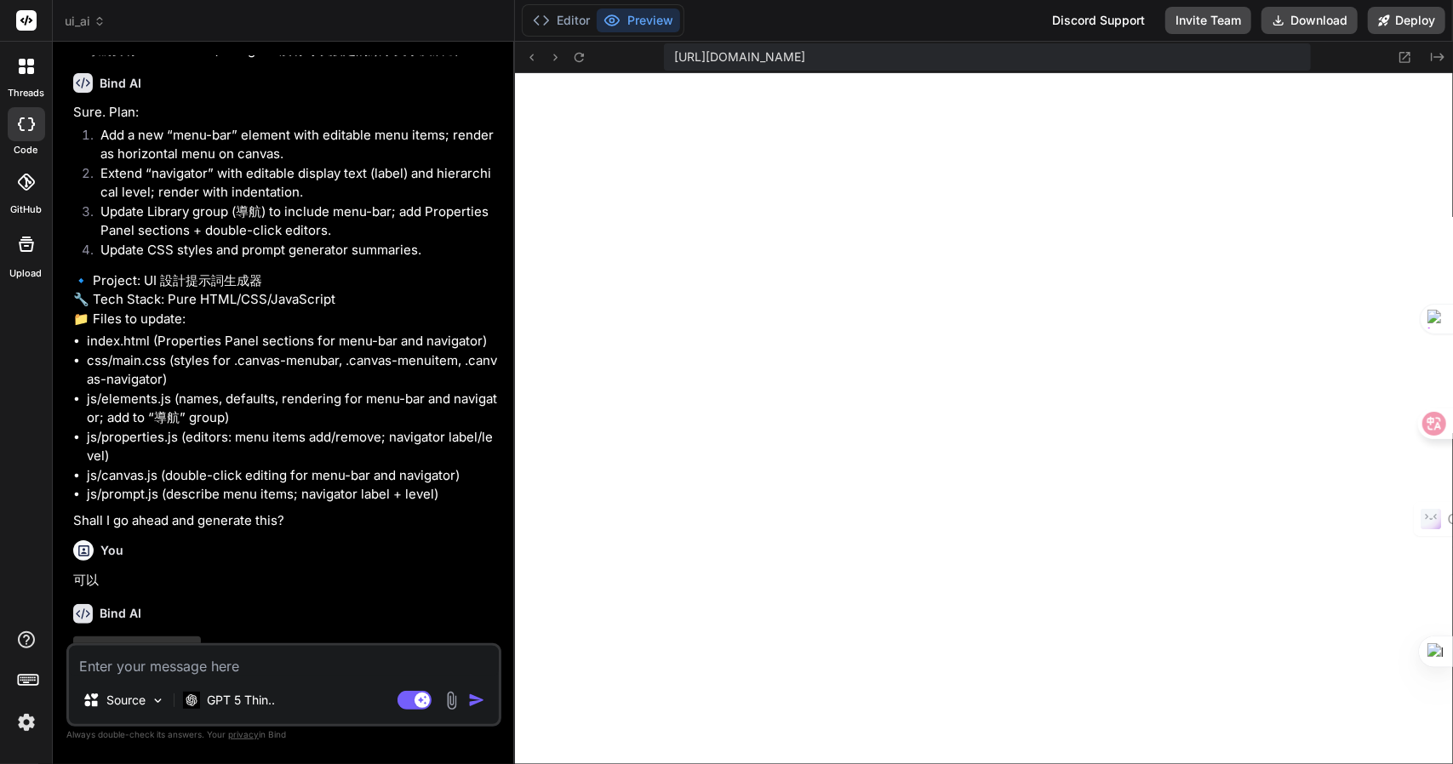
scroll to position [4960, 0]
